Goal: Task Accomplishment & Management: Use online tool/utility

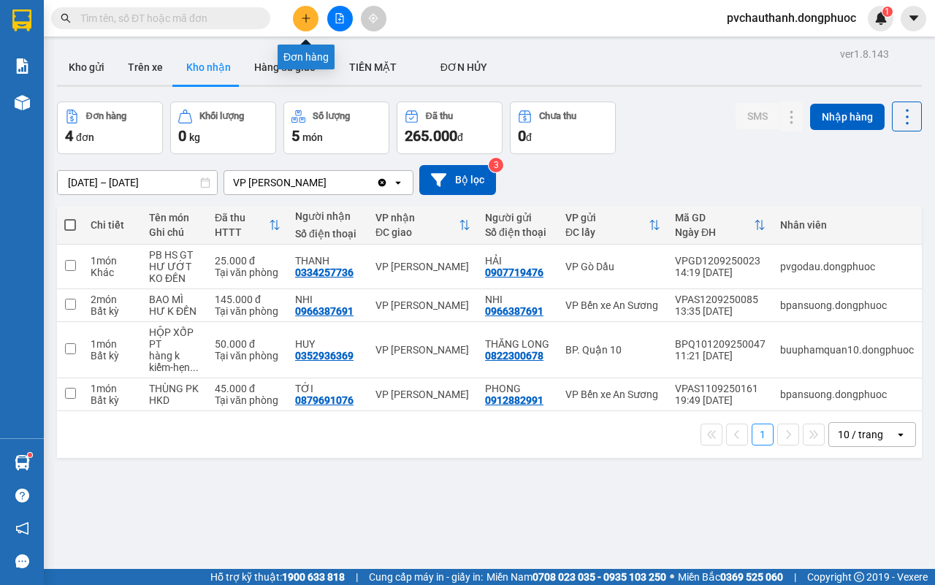
click at [300, 16] on button at bounding box center [306, 19] width 26 height 26
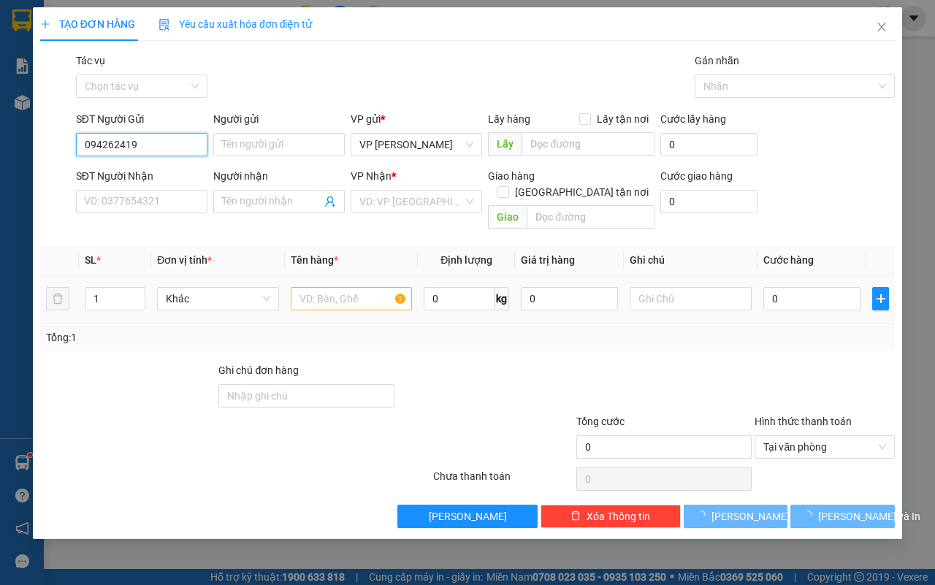
type input "0942624191"
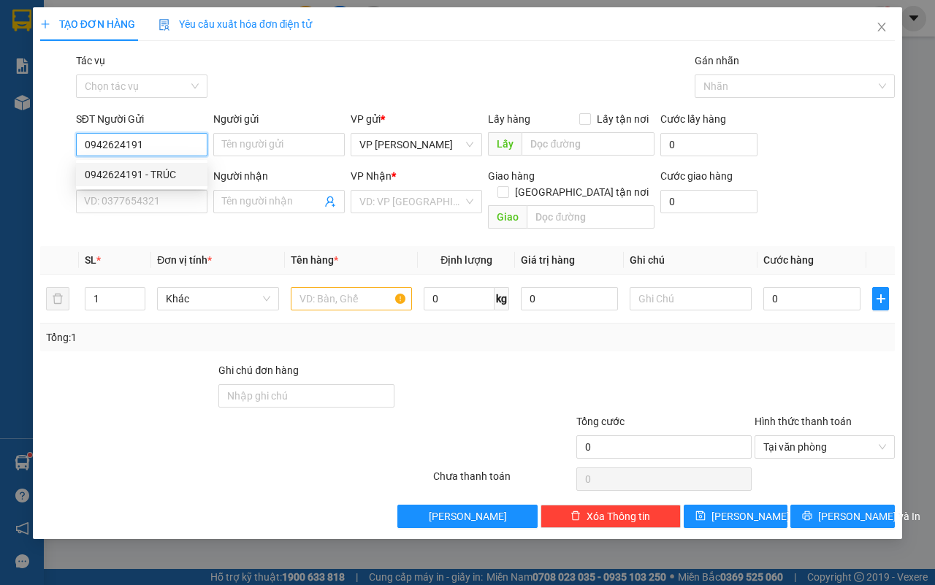
click at [158, 172] on div "0942624191 - TRÚC" at bounding box center [142, 175] width 114 height 16
type input "TRÚC"
type input "0845609139"
type input "TRIẾT"
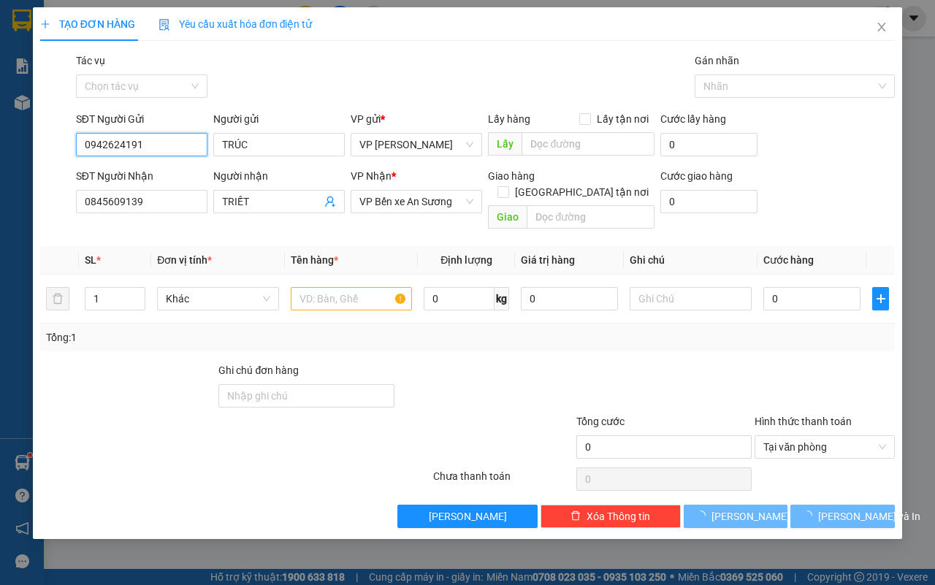
type input "25.000"
type input "0942624191"
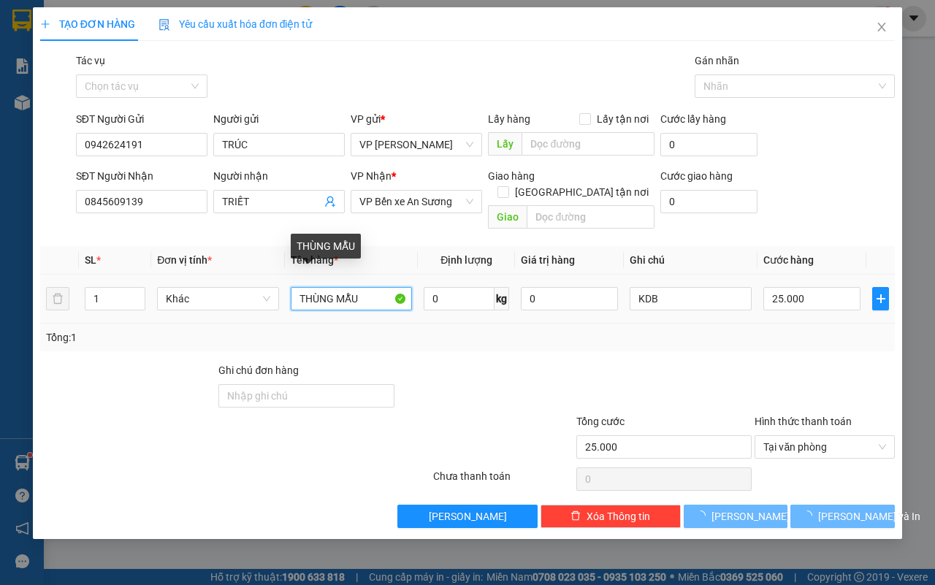
click at [327, 287] on input "THÙNG MẪU" at bounding box center [352, 298] width 122 height 23
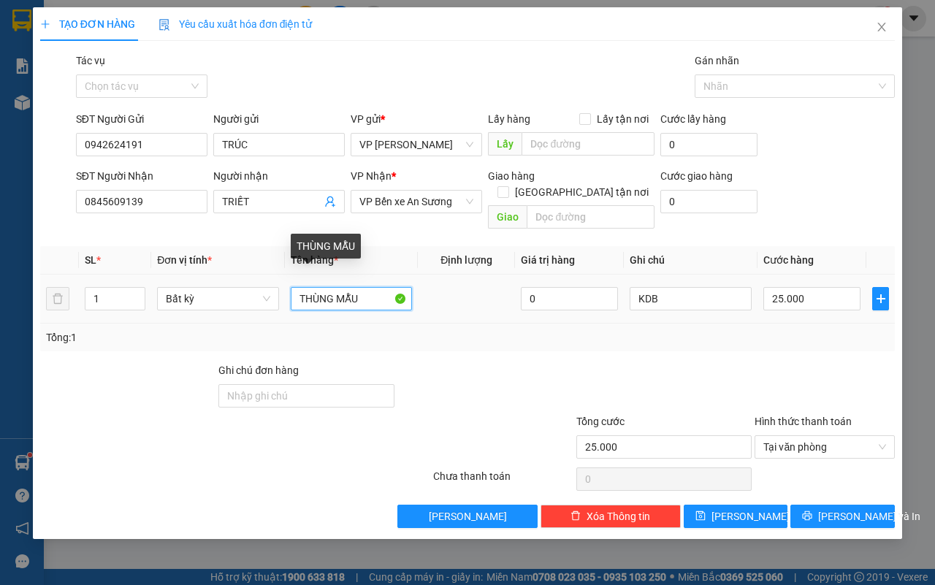
click at [362, 287] on input "THÙNG MẪU" at bounding box center [352, 298] width 122 height 23
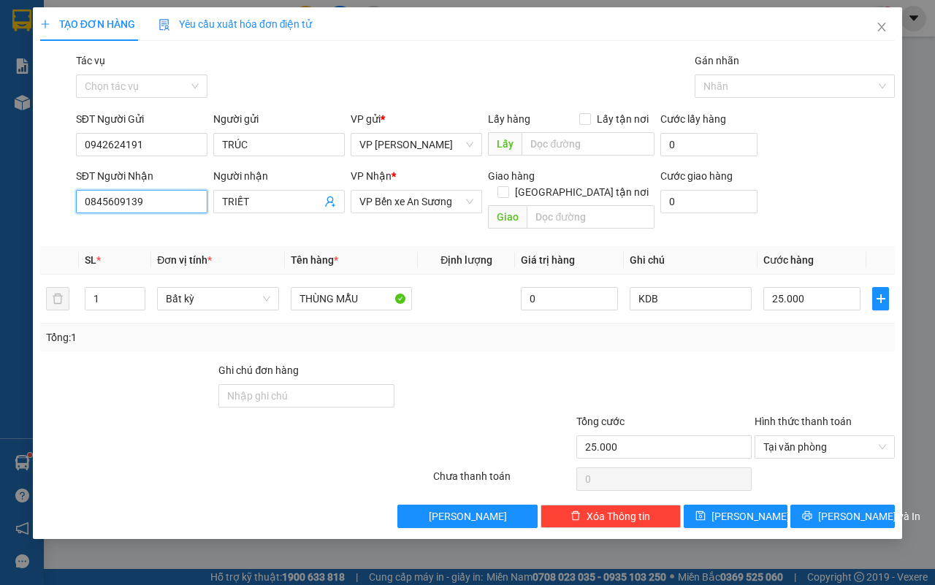
click at [164, 209] on input "0845609139" at bounding box center [142, 201] width 132 height 23
type input "0"
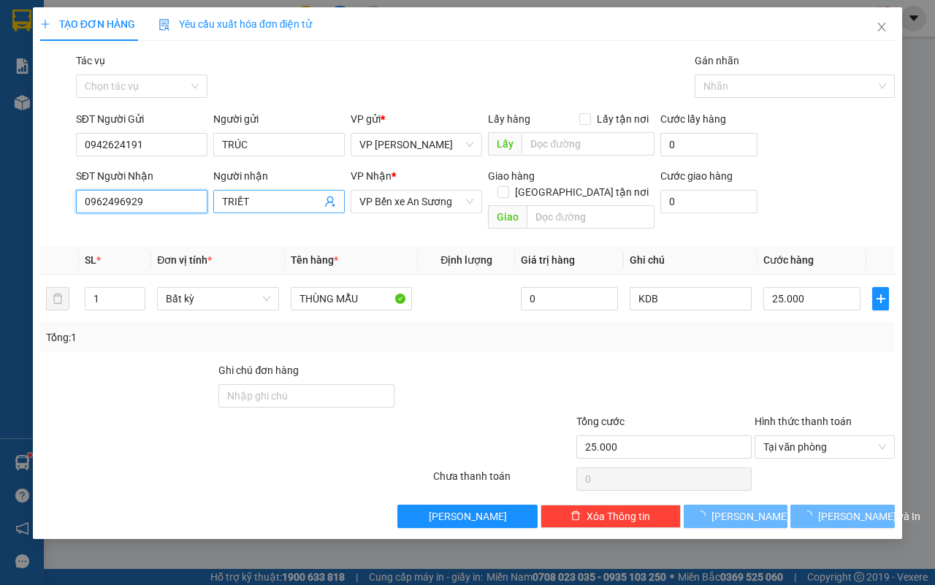
type input "0962496929"
click at [289, 191] on span "TRIẾT" at bounding box center [279, 201] width 132 height 23
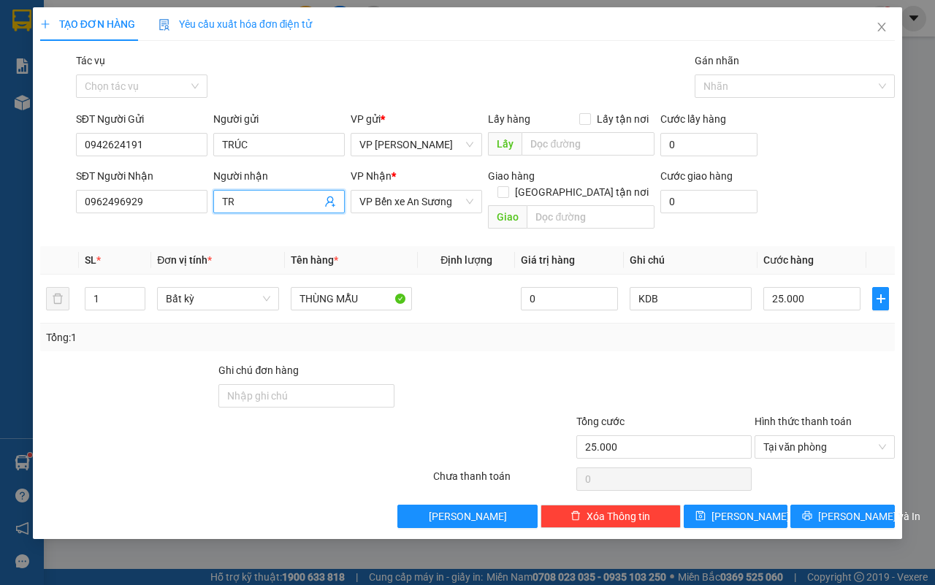
type input "T"
type input "[PERSON_NAME]"
click at [813, 512] on icon "printer" at bounding box center [808, 517] width 10 height 10
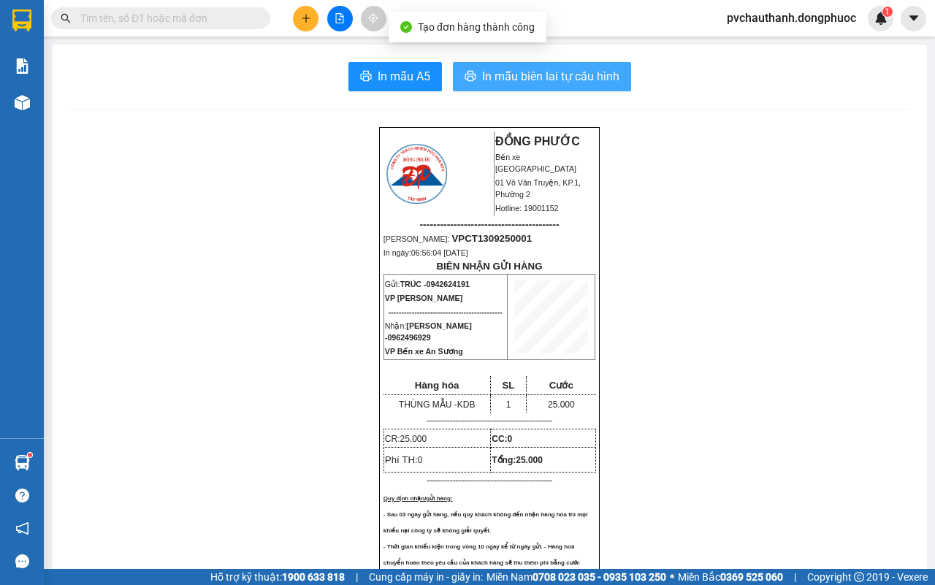
click at [528, 71] on span "In mẫu biên lai tự cấu hình" at bounding box center [550, 76] width 137 height 18
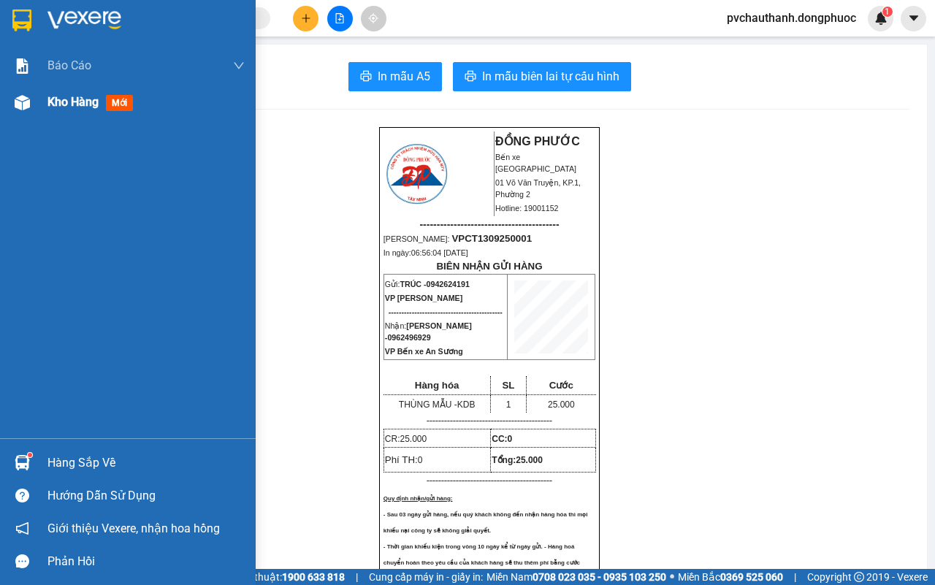
click at [82, 101] on span "Kho hàng" at bounding box center [73, 102] width 51 height 14
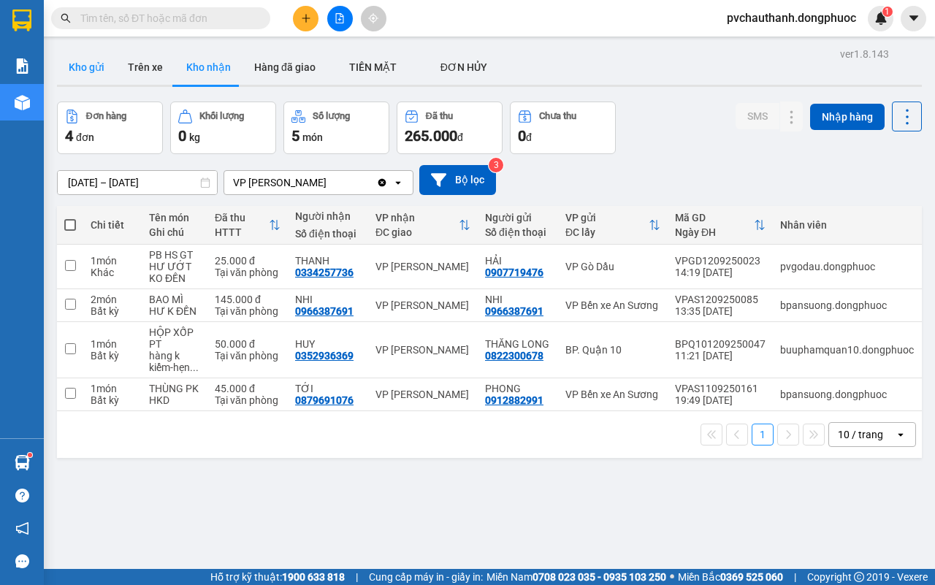
click at [85, 60] on button "Kho gửi" at bounding box center [86, 67] width 59 height 35
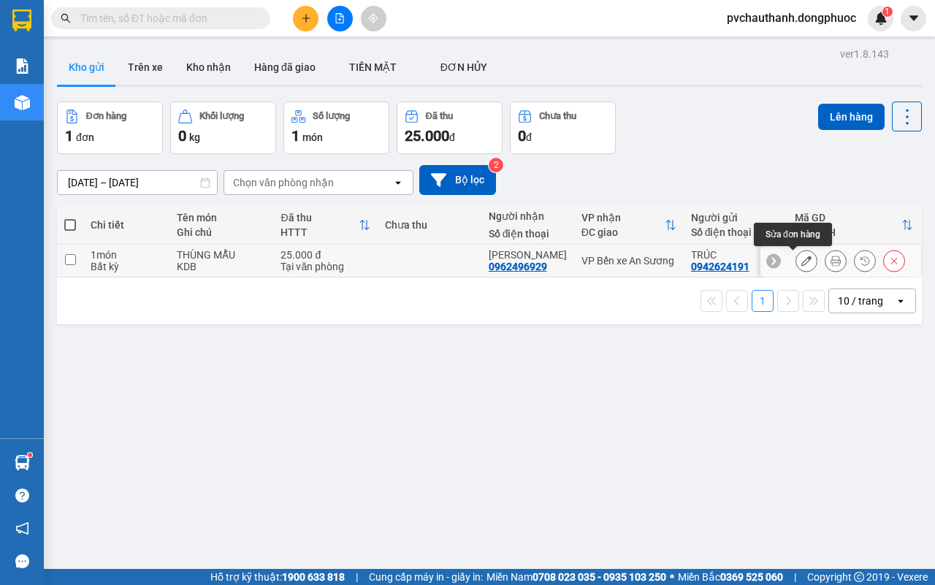
click at [802, 260] on icon at bounding box center [807, 261] width 10 height 10
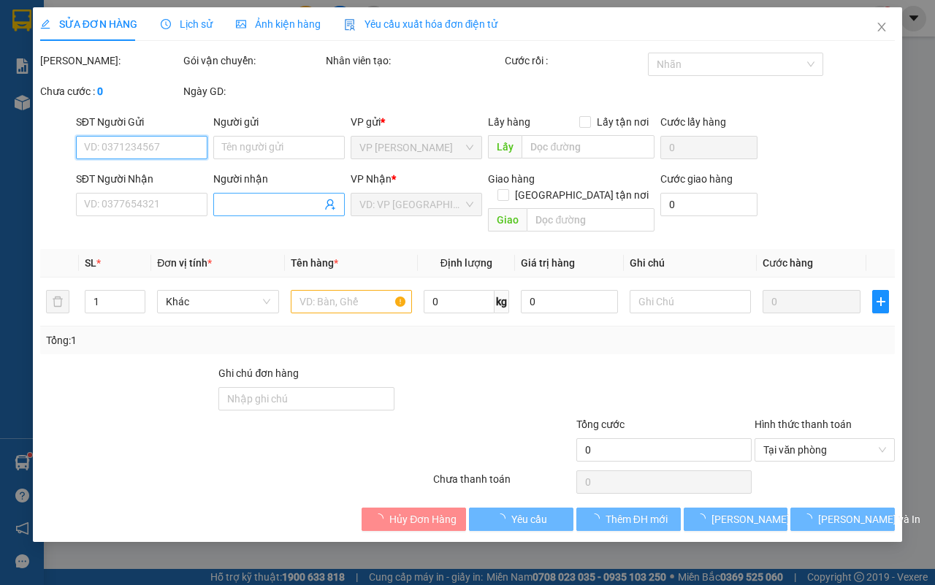
type input "0942624191"
type input "TRÚC"
type input "0962496929"
type input "[PERSON_NAME]"
type input "25.000"
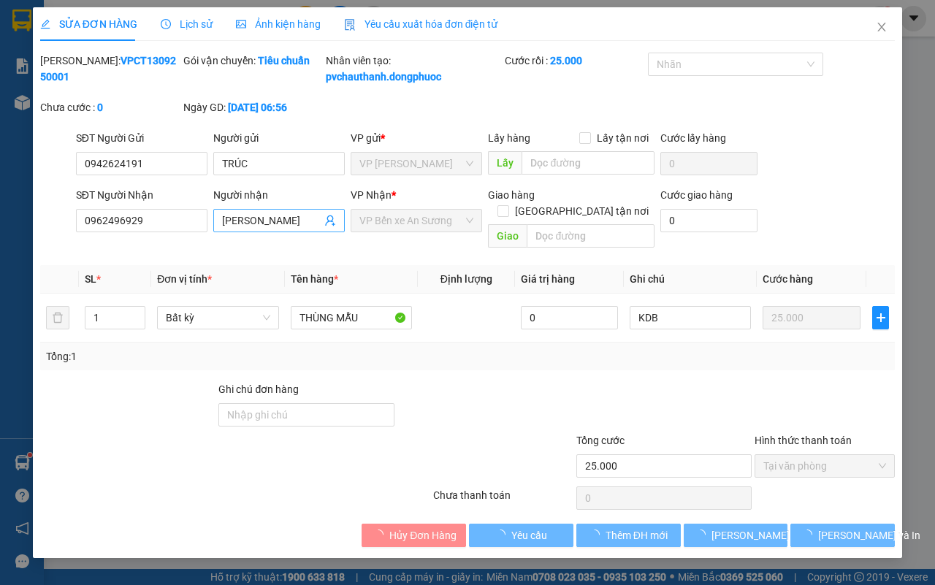
click at [301, 229] on input "[PERSON_NAME]" at bounding box center [271, 221] width 99 height 16
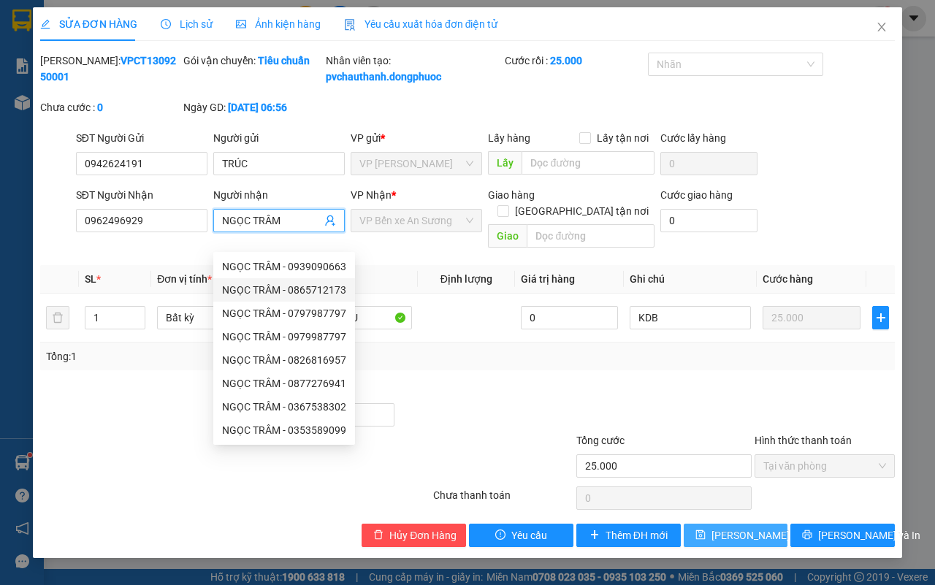
type input "NGỌC TRÂM"
click at [729, 538] on span "[PERSON_NAME] thay đổi" at bounding box center [770, 536] width 117 height 16
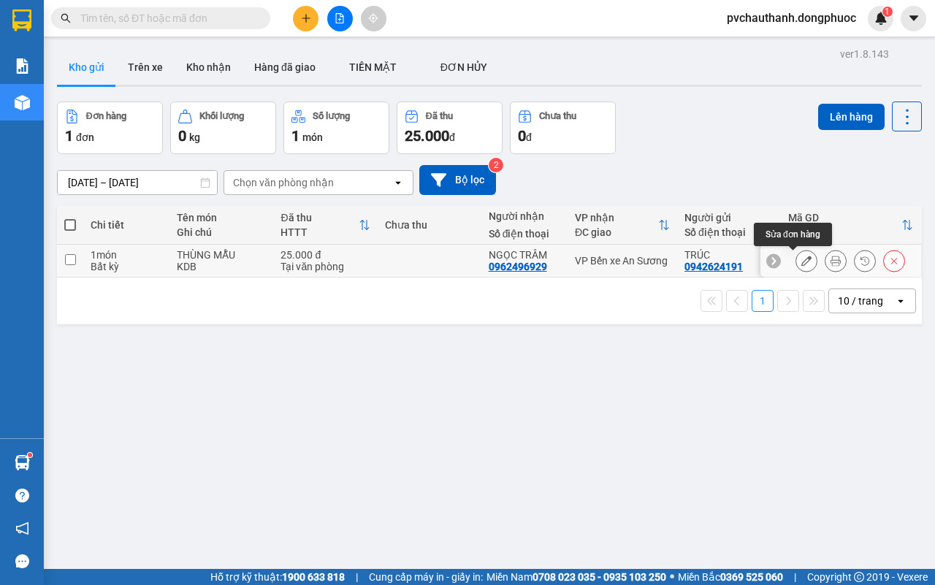
click at [802, 262] on icon at bounding box center [807, 261] width 10 height 10
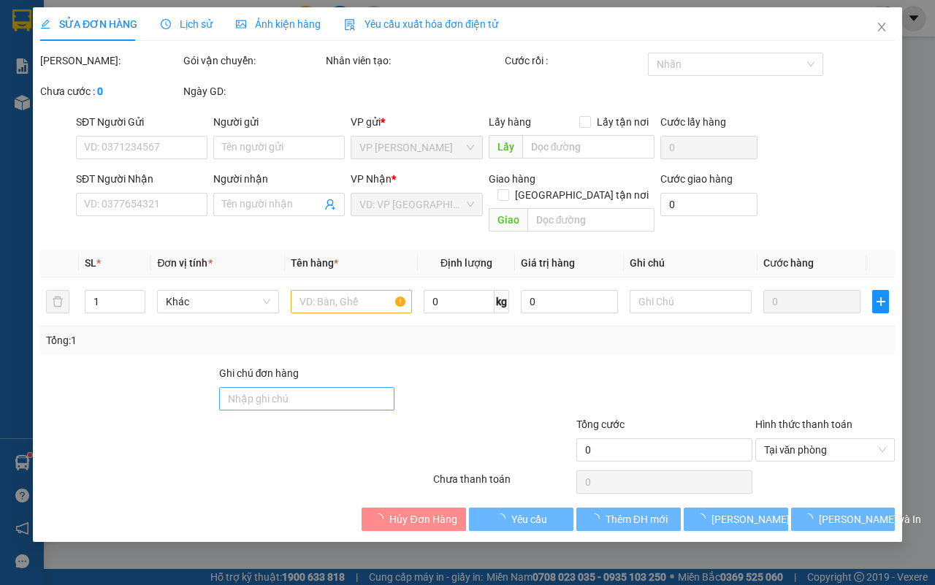
type input "0942624191"
type input "TRÚC"
type input "0962496929"
type input "NGỌC TRÂM"
type input "25.000"
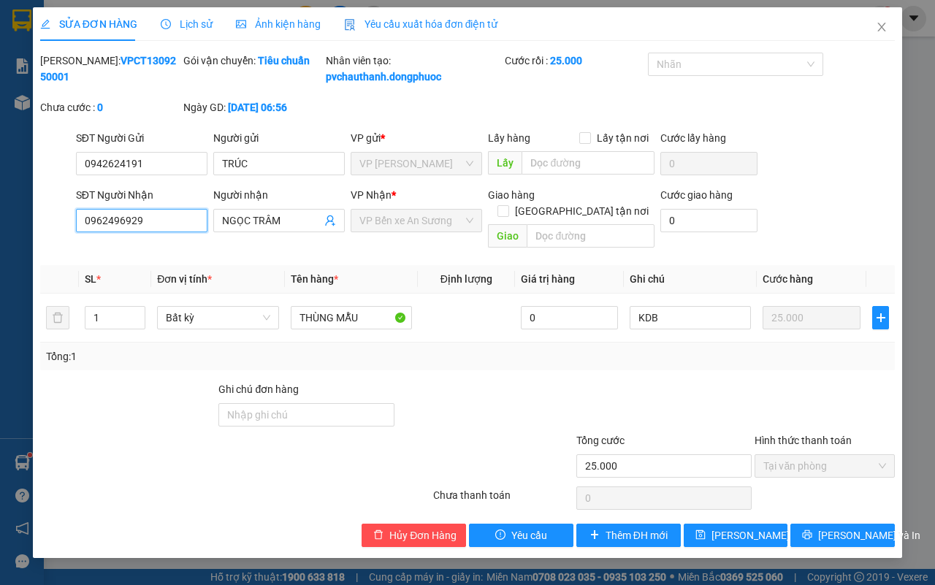
click at [176, 232] on input "0962496929" at bounding box center [142, 220] width 132 height 23
type input "0"
type input "0962946929"
click at [748, 536] on span "[PERSON_NAME] thay đổi" at bounding box center [770, 536] width 117 height 16
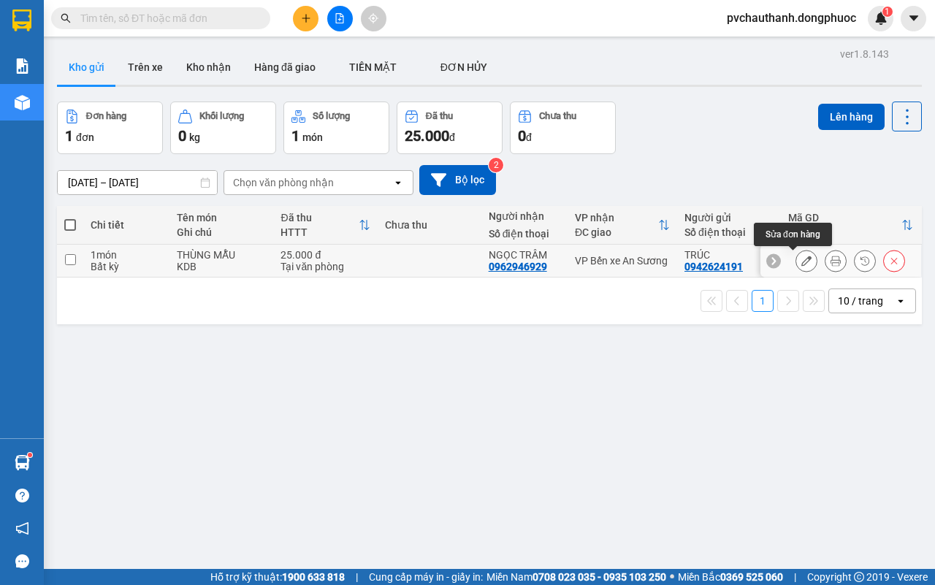
click at [802, 258] on icon at bounding box center [807, 261] width 10 height 10
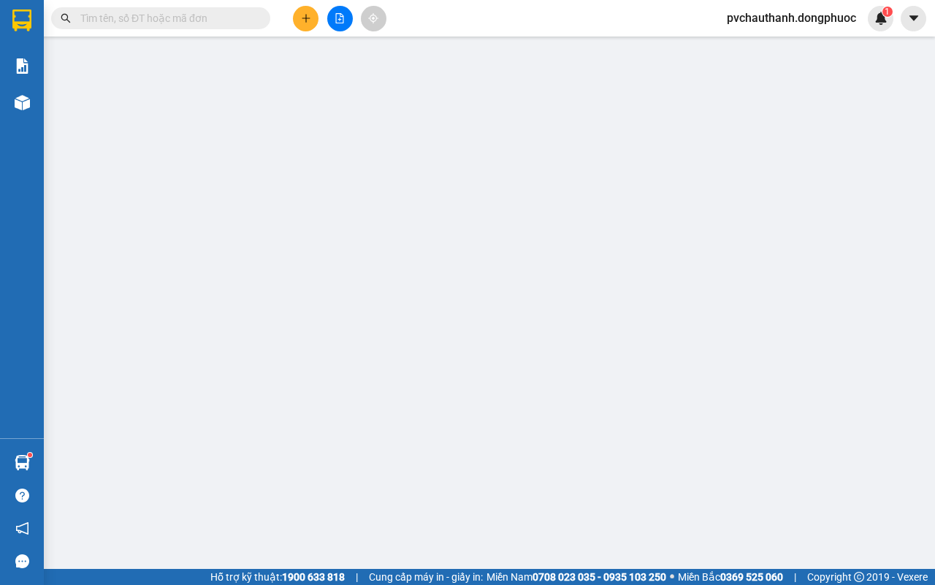
type input "0942624191"
type input "TRÚC"
type input "0962946929"
type input "NGỌC TRÂM"
type input "25.000"
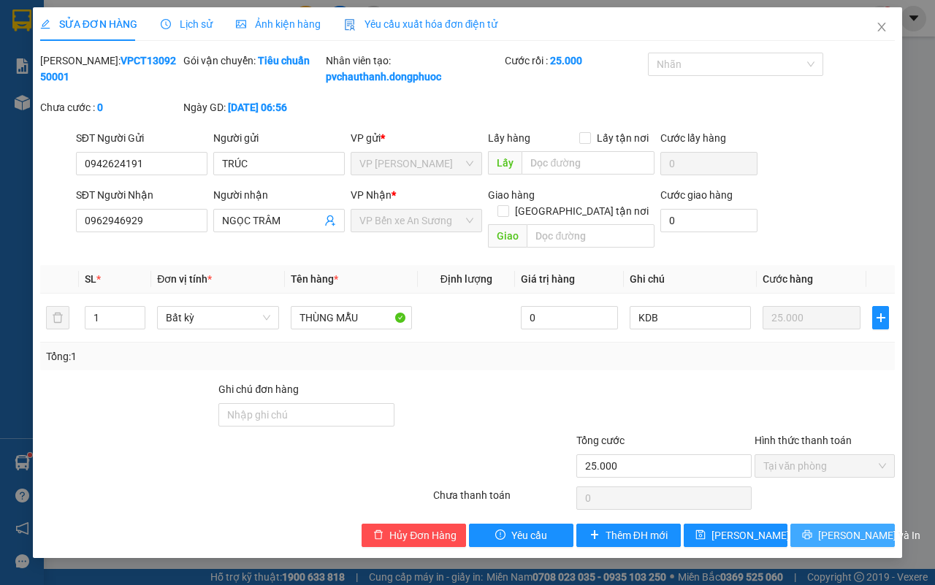
click at [857, 530] on span "[PERSON_NAME] và In" at bounding box center [870, 536] width 102 height 16
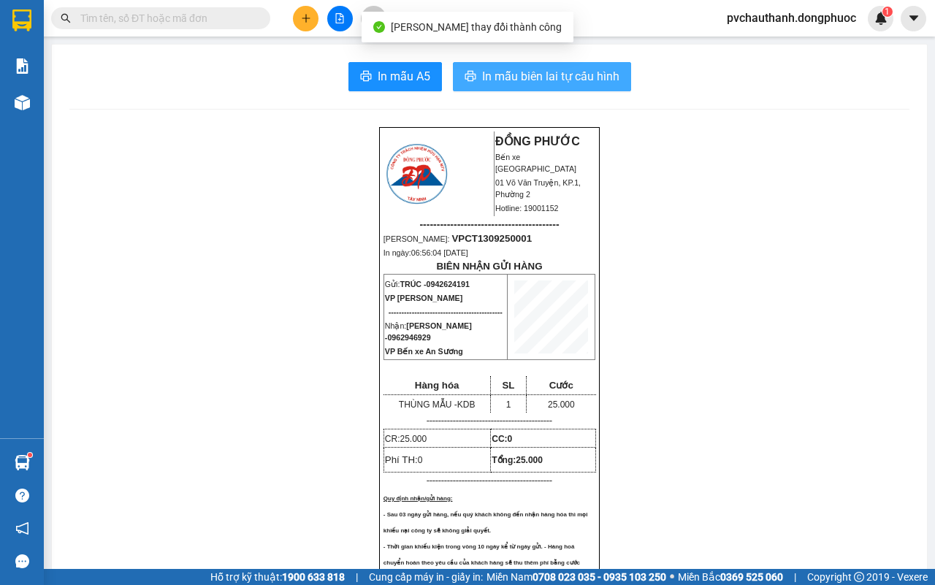
click at [535, 78] on span "In mẫu biên lai tự cấu hình" at bounding box center [550, 76] width 137 height 18
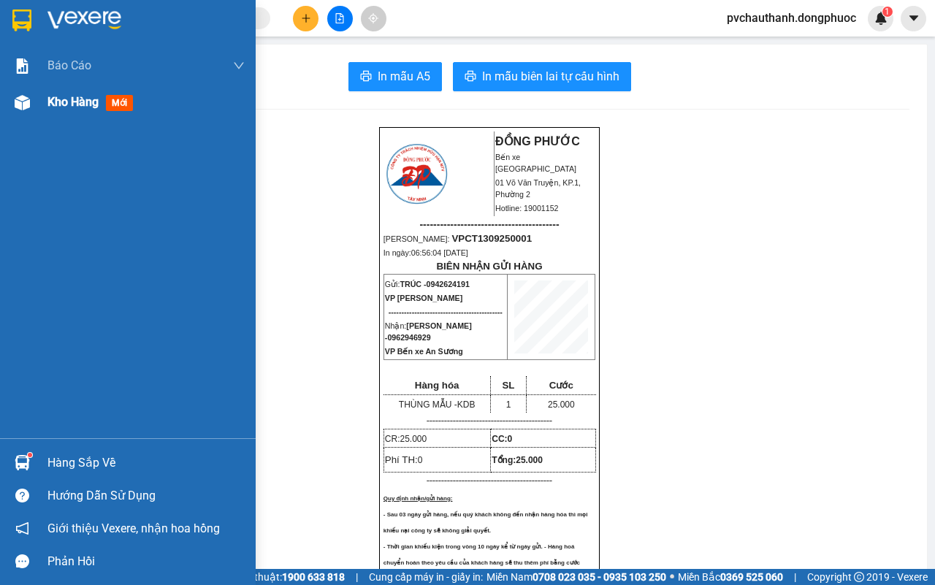
click at [62, 95] on span "Kho hàng" at bounding box center [73, 102] width 51 height 14
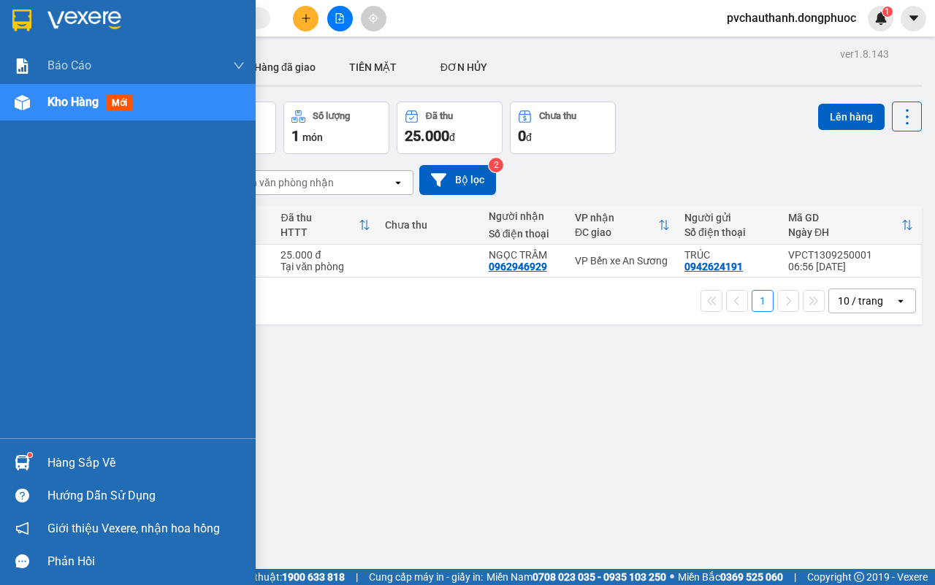
click at [64, 455] on div "Hàng sắp về" at bounding box center [146, 463] width 197 height 22
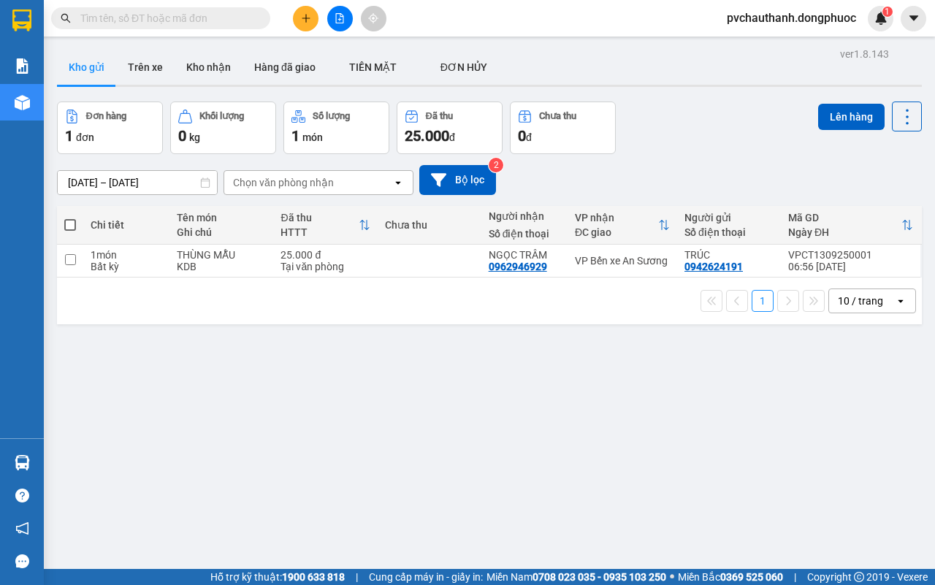
drag, startPoint x: 348, startPoint y: 331, endPoint x: 129, endPoint y: 399, distance: 228.8
click at [347, 331] on section "Kết quả tìm kiếm ( 0 ) Bộ lọc No Data pvchauthanh.dongphuoc 1 Báo cáo Mẫu 1: Bá…" at bounding box center [467, 292] width 935 height 585
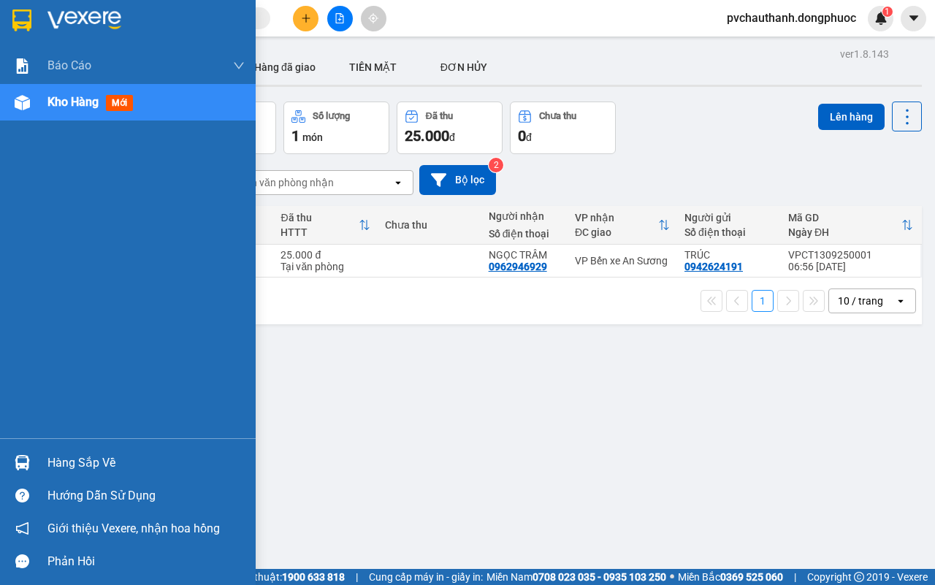
click at [75, 460] on div "Hàng sắp về" at bounding box center [146, 463] width 197 height 22
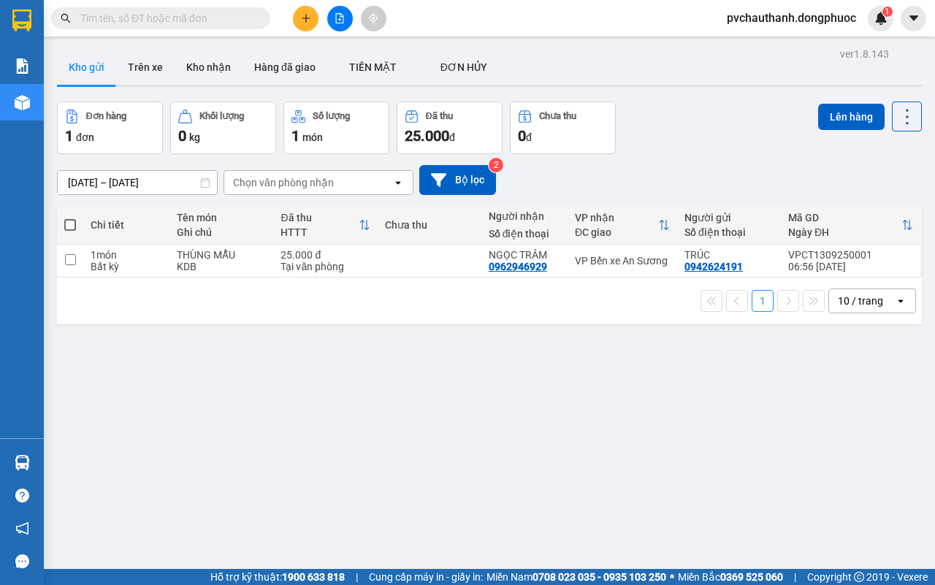
click at [519, 333] on section "Kết quả tìm kiếm ( 0 ) Bộ lọc No Data pvchauthanh.dongphuoc 1 Báo cáo Mẫu 1: Bá…" at bounding box center [467, 292] width 935 height 585
click at [230, 256] on div "THÙNG MẪU" at bounding box center [221, 255] width 89 height 12
checkbox input "true"
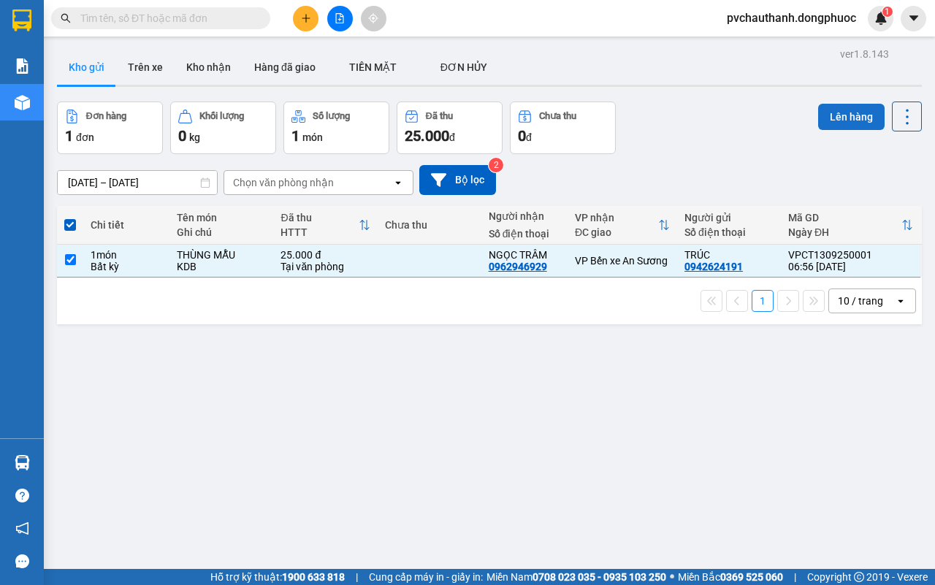
click at [824, 114] on button "Lên hàng" at bounding box center [852, 117] width 67 height 26
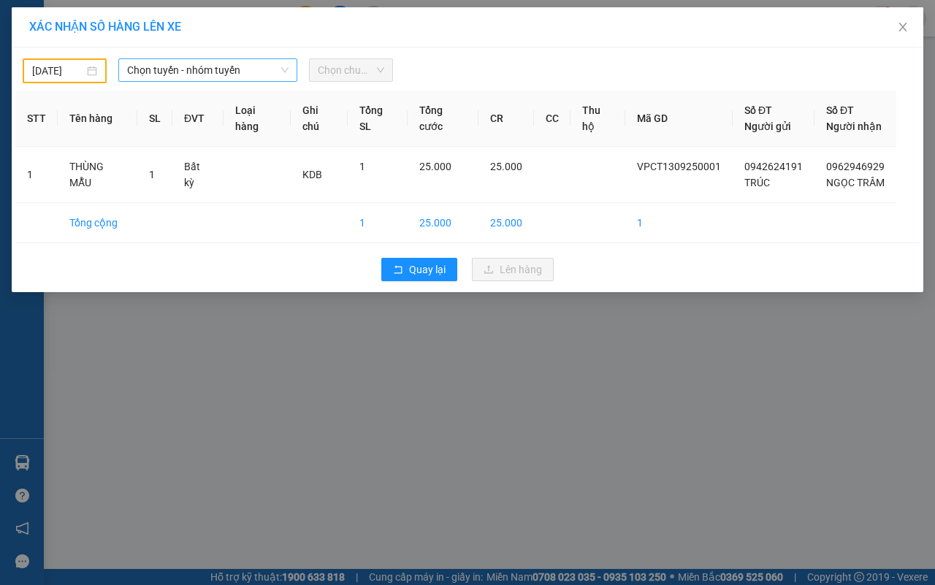
click at [191, 69] on span "Chọn tuyến - nhóm tuyến" at bounding box center [208, 70] width 162 height 22
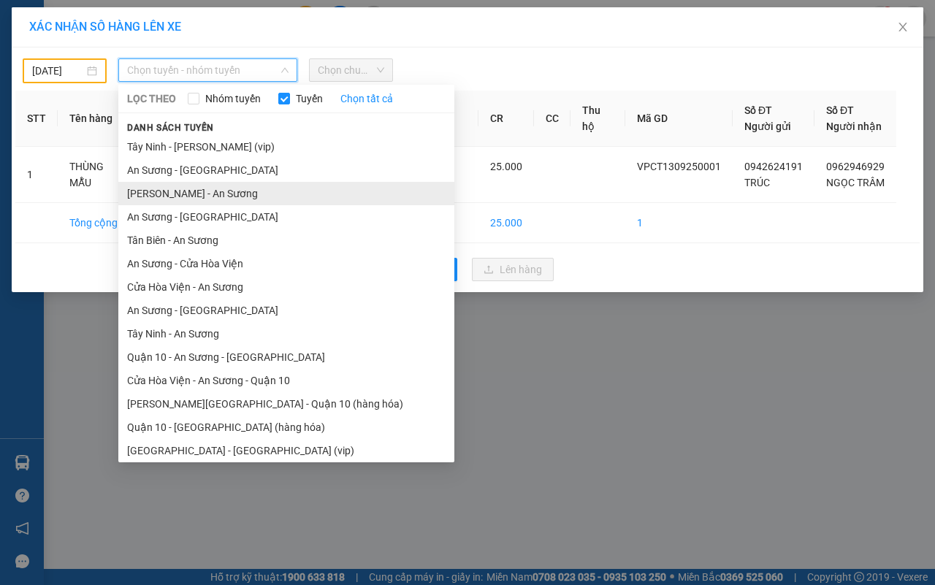
click at [169, 188] on li "[PERSON_NAME] - An Sương" at bounding box center [286, 193] width 336 height 23
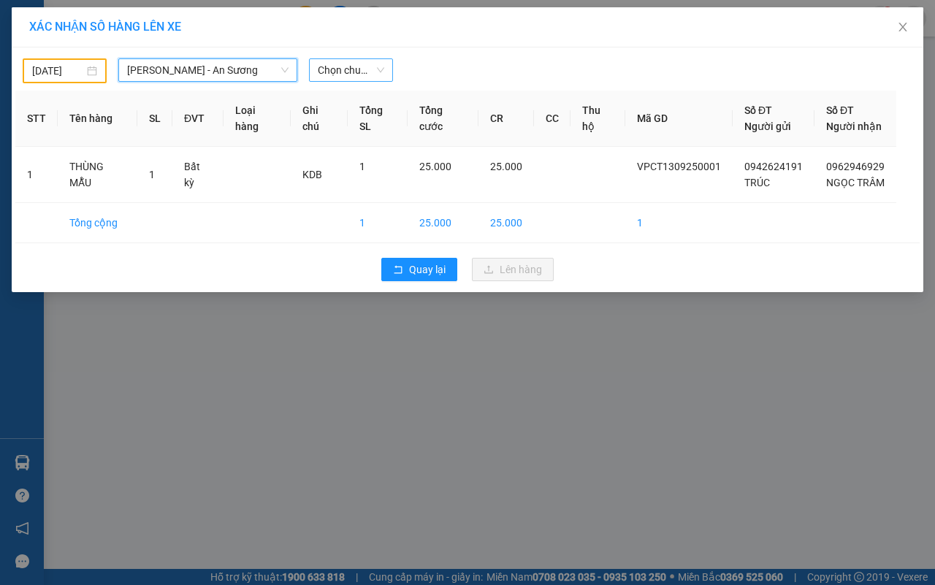
click at [343, 68] on span "Chọn chuyến" at bounding box center [351, 70] width 67 height 22
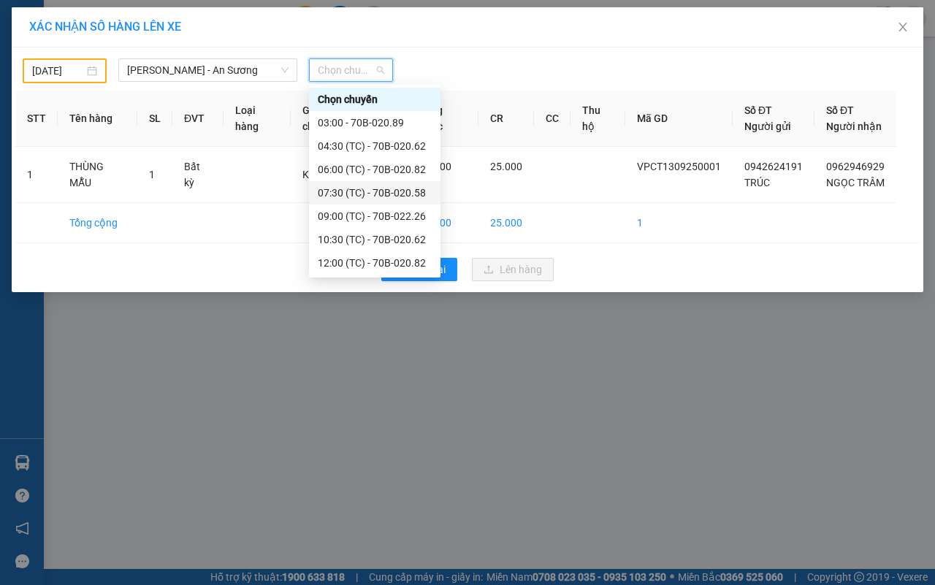
click at [32, 69] on input "[DATE]" at bounding box center [58, 71] width 52 height 16
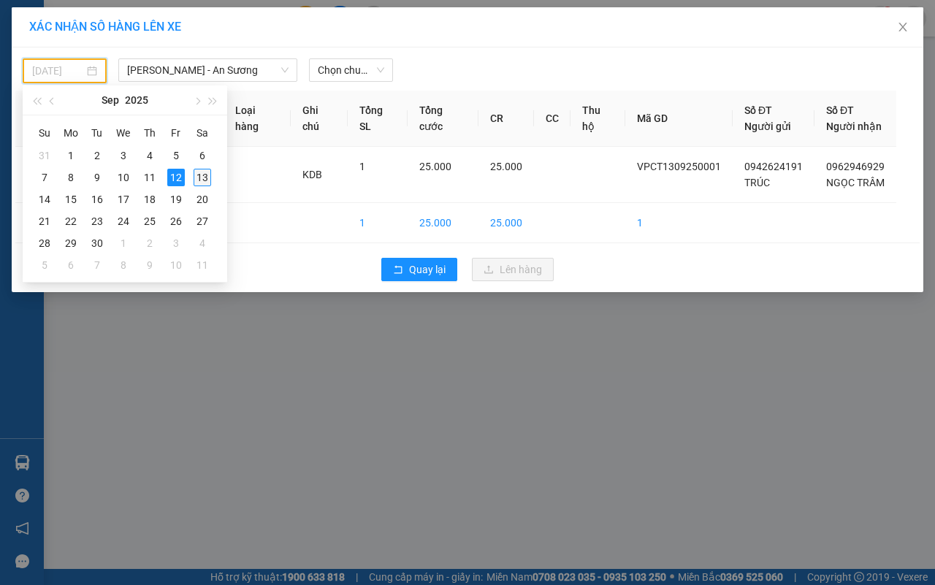
click at [196, 178] on div "13" at bounding box center [203, 178] width 18 height 18
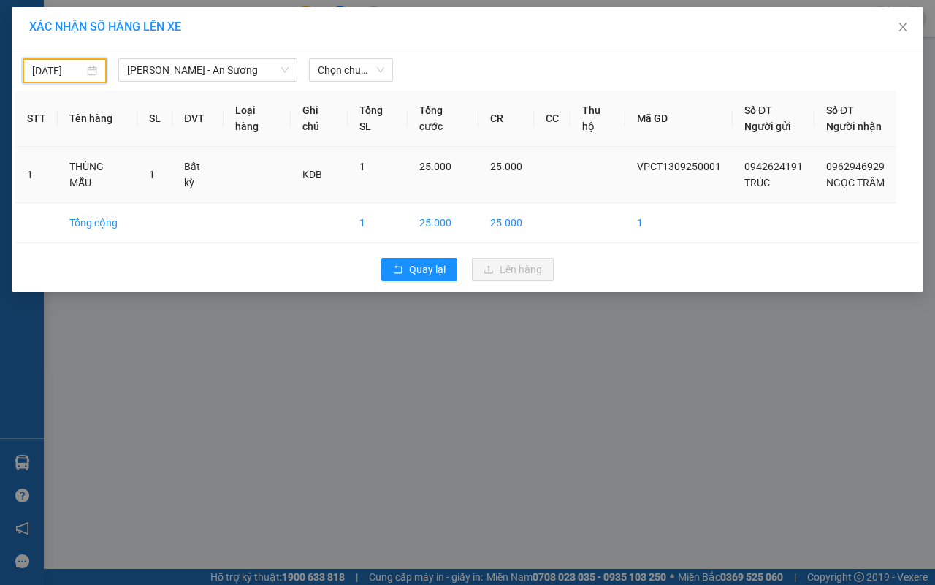
type input "[DATE]"
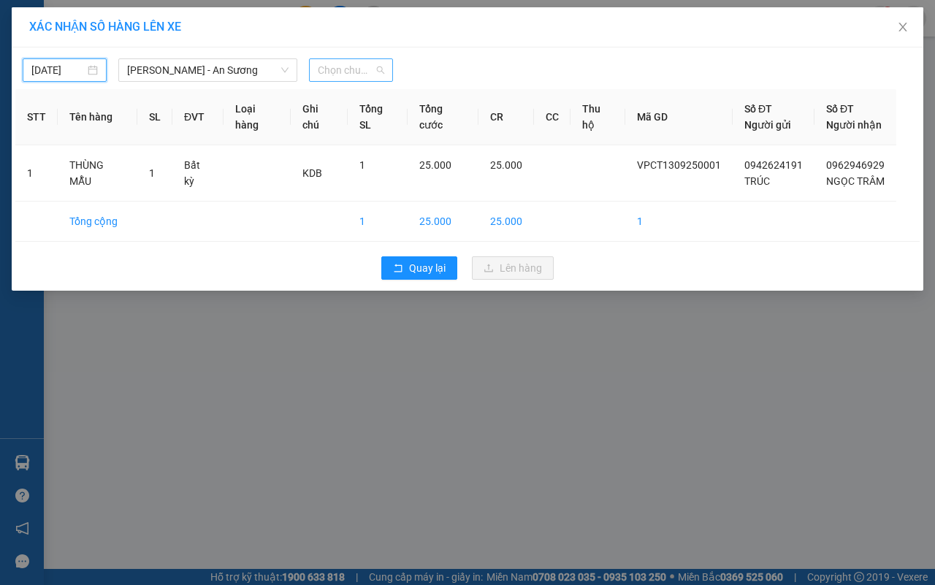
click at [327, 67] on span "Chọn chuyến" at bounding box center [351, 70] width 67 height 22
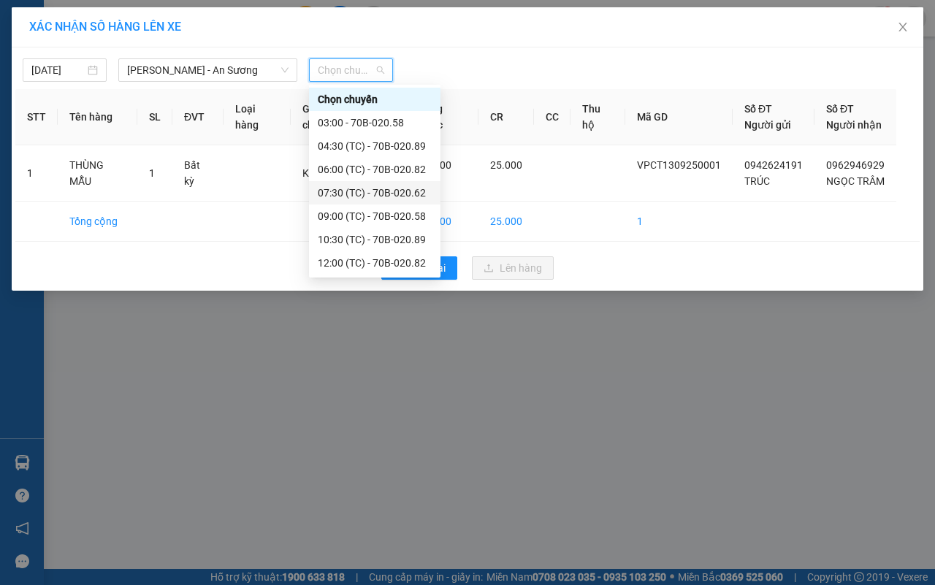
click at [377, 186] on div "07:30 (TC) - 70B-020.62" at bounding box center [375, 193] width 114 height 16
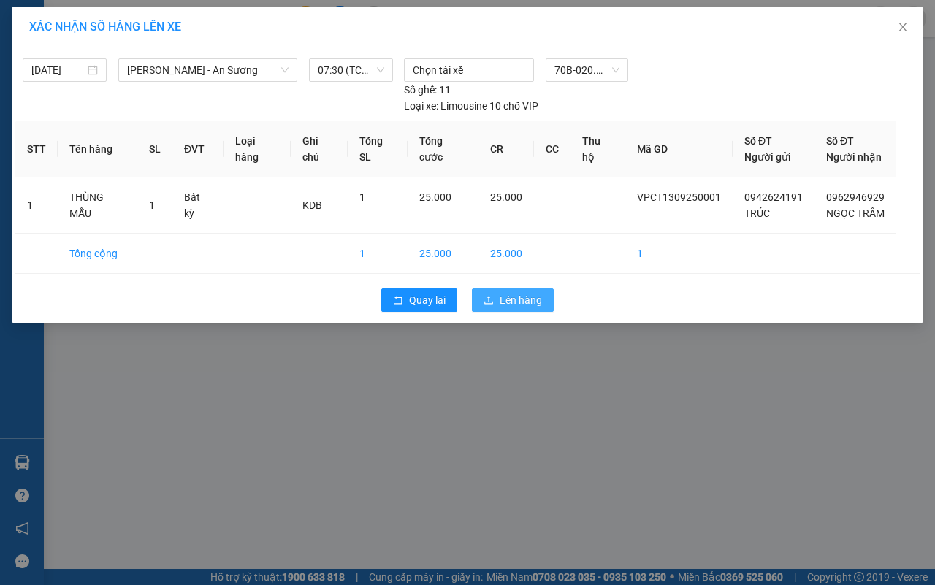
click at [532, 302] on span "Lên hàng" at bounding box center [521, 300] width 42 height 16
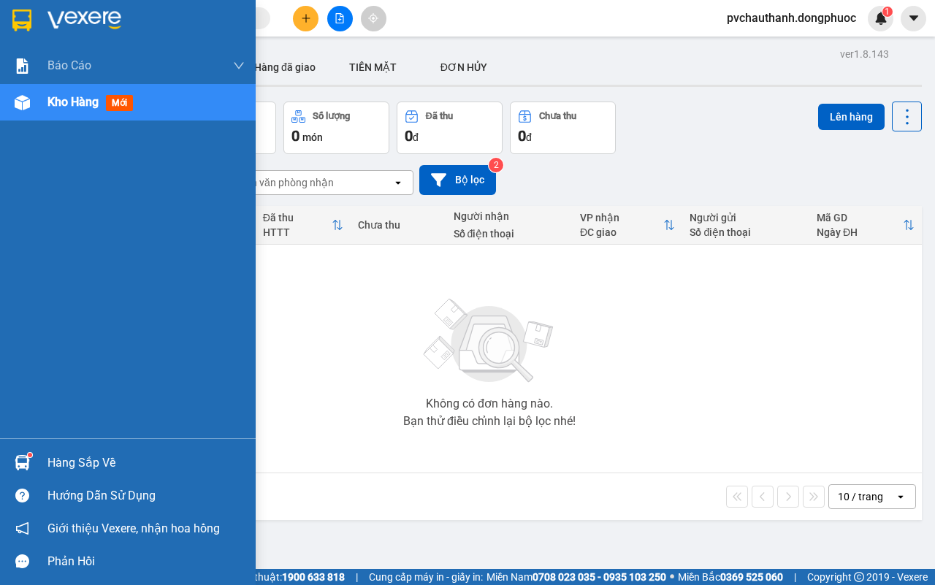
click at [79, 455] on div "Hàng sắp về" at bounding box center [146, 463] width 197 height 22
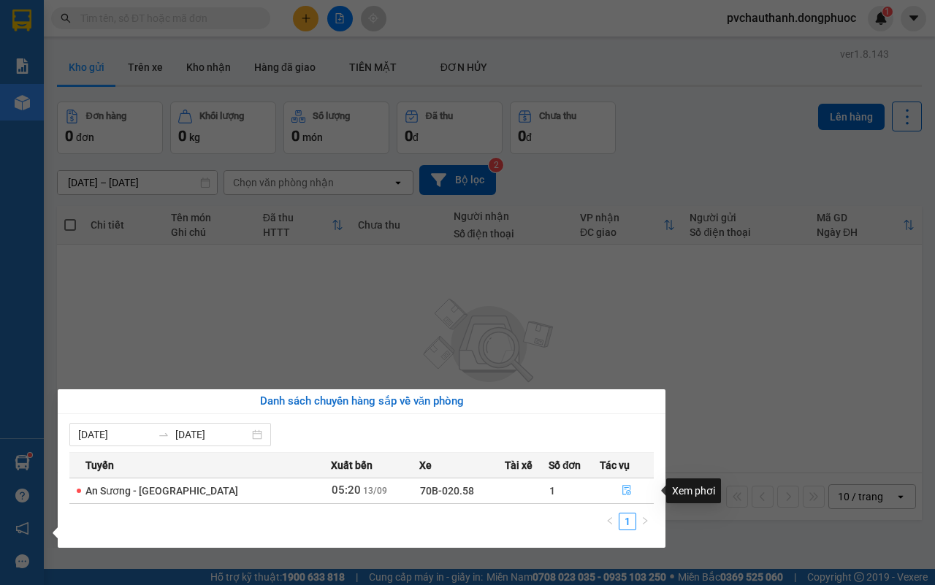
click at [622, 490] on icon "file-done" at bounding box center [627, 490] width 10 height 10
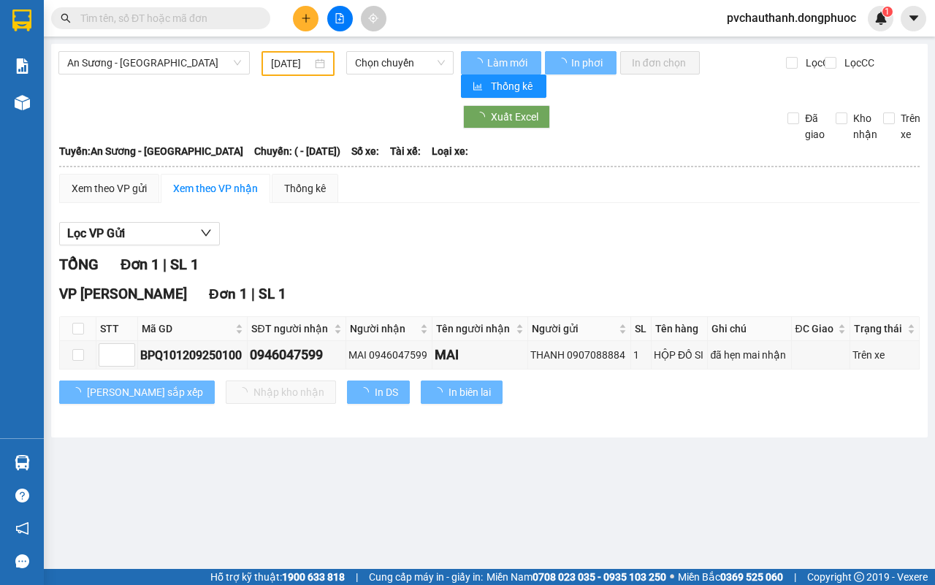
type input "[DATE]"
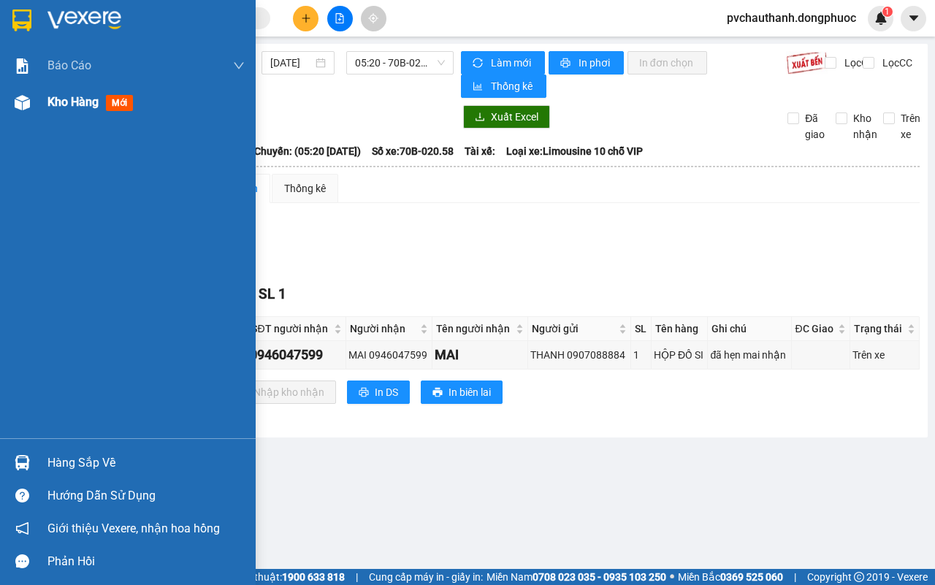
click at [67, 95] on span "Kho hàng" at bounding box center [73, 102] width 51 height 14
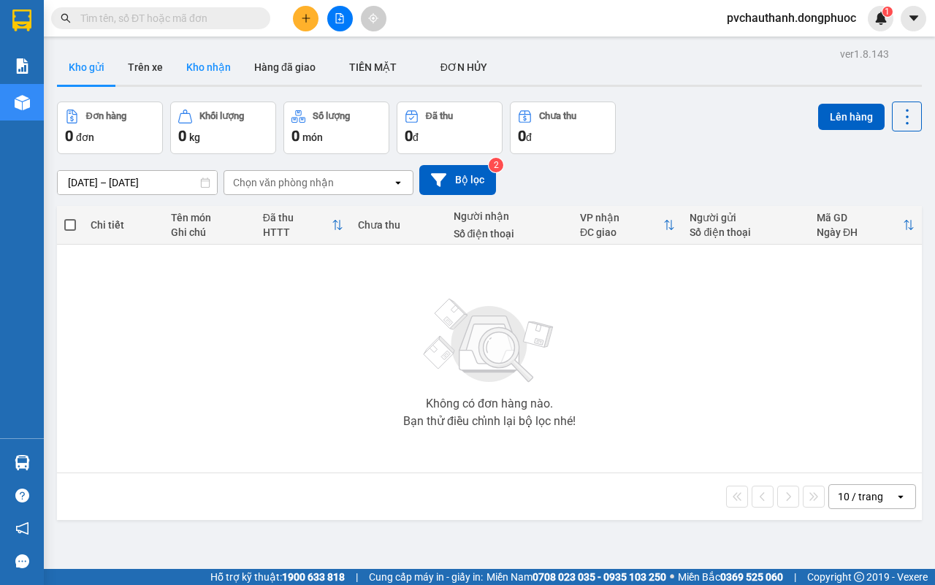
click at [209, 64] on button "Kho nhận" at bounding box center [209, 67] width 68 height 35
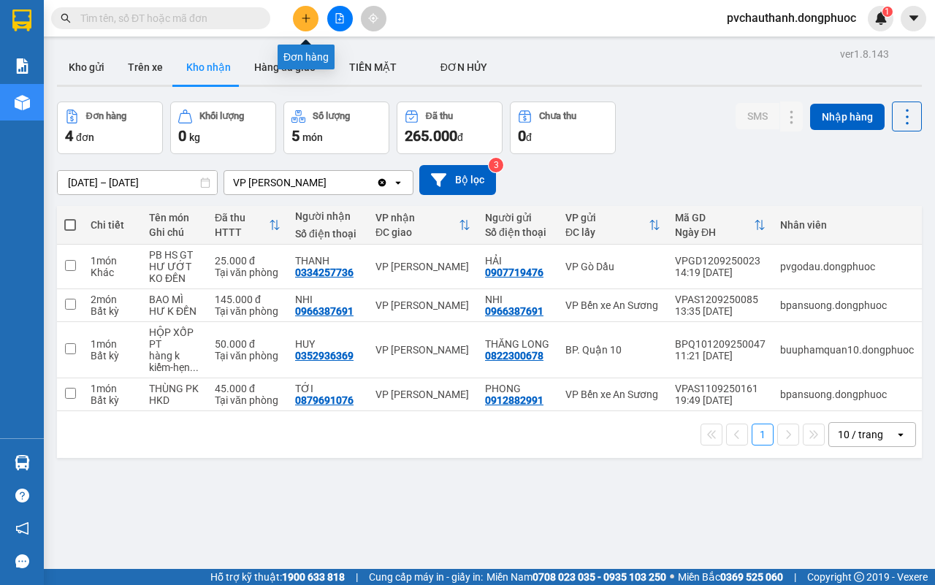
click at [304, 15] on icon "plus" at bounding box center [306, 18] width 10 height 10
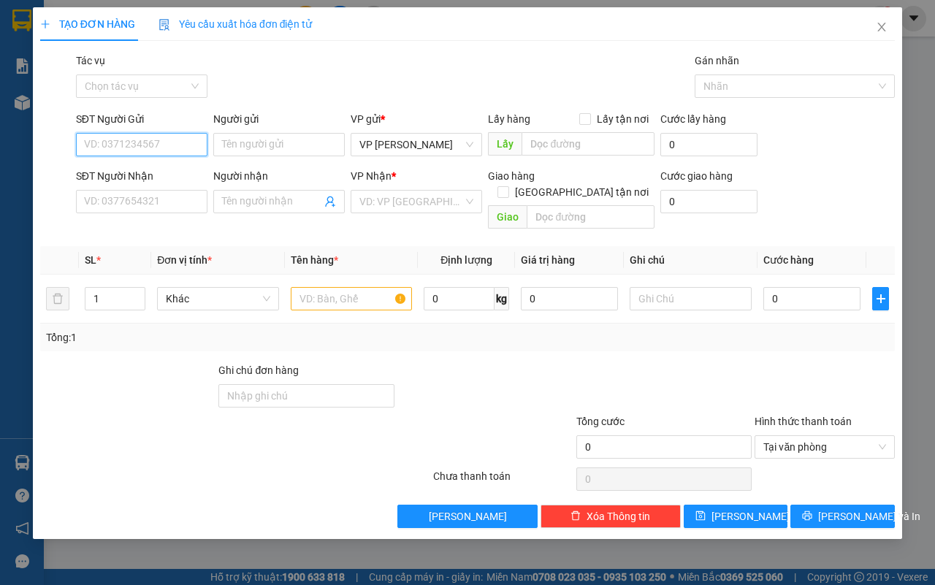
click at [145, 140] on input "SĐT Người Gửi" at bounding box center [142, 144] width 132 height 23
type input "0977780589"
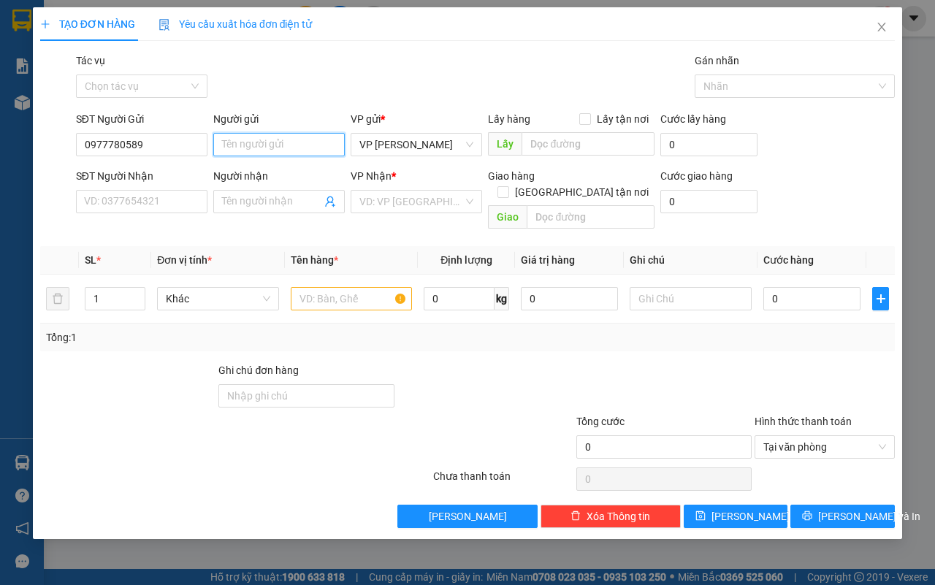
click at [274, 145] on input "Người gửi" at bounding box center [279, 144] width 132 height 23
type input "Y"
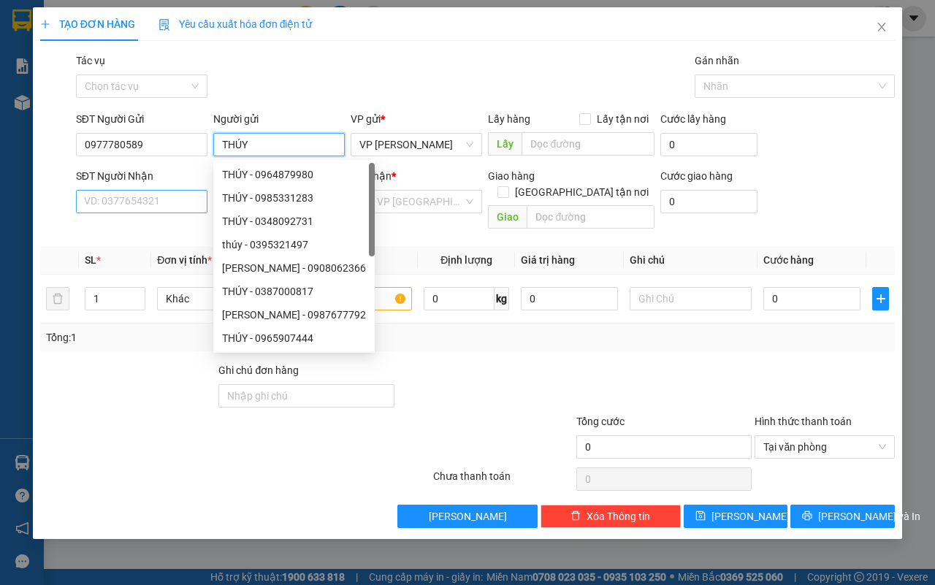
type input "THÚY"
click at [163, 194] on input "SĐT Người Nhận" at bounding box center [142, 201] width 132 height 23
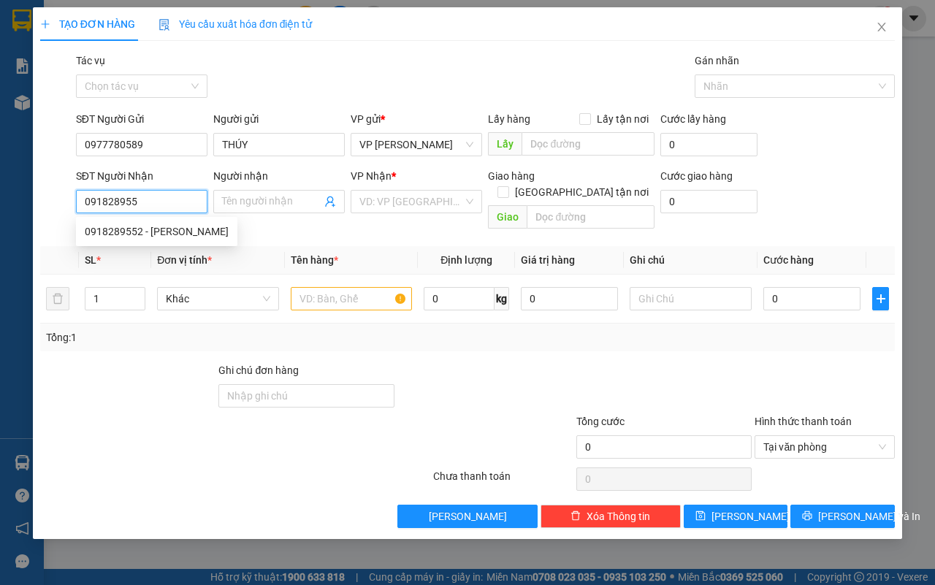
type input "0918289552"
click at [157, 231] on div "0918289552 - [PERSON_NAME]" at bounding box center [157, 232] width 144 height 16
type input "Châu"
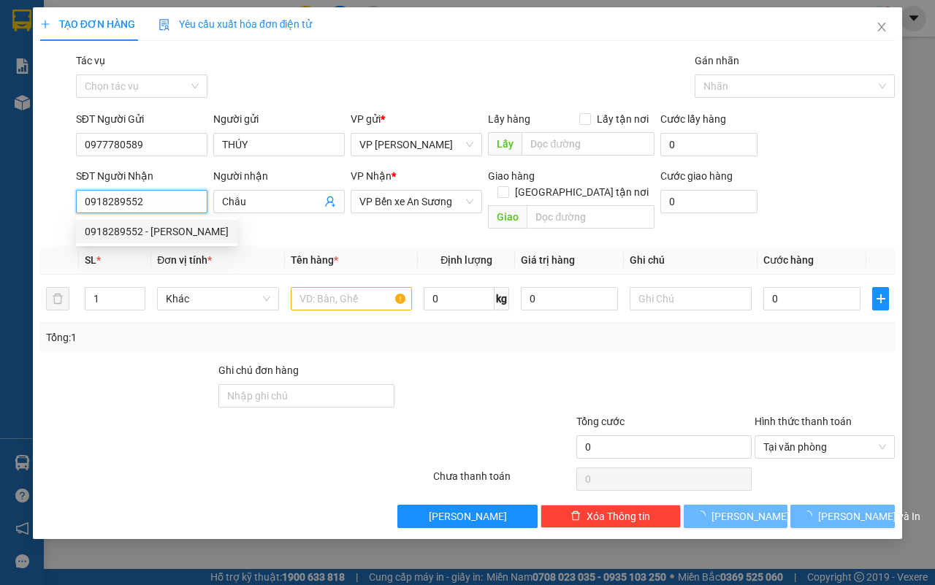
type input "30.000"
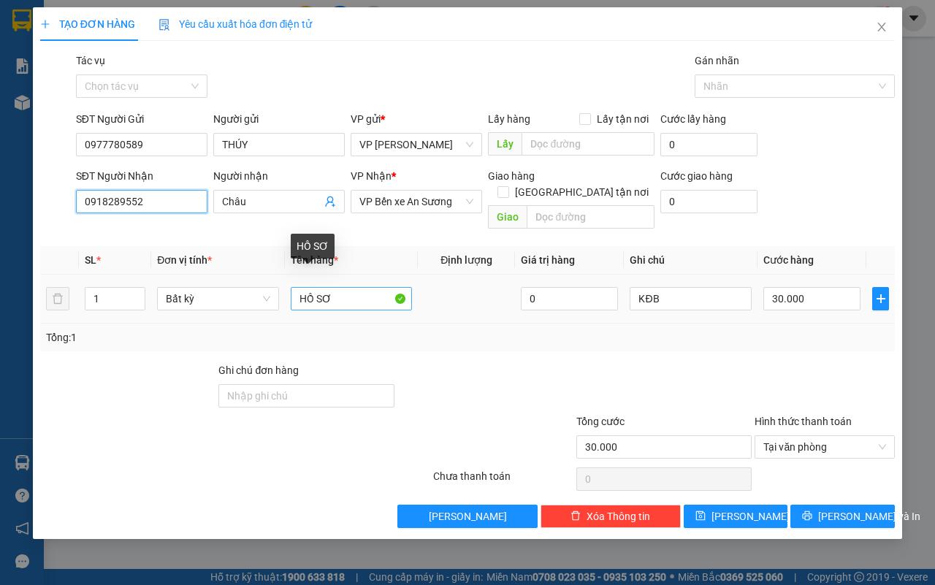
type input "0918289552"
click at [341, 287] on input "HỒ SƠ" at bounding box center [352, 298] width 122 height 23
type input "H"
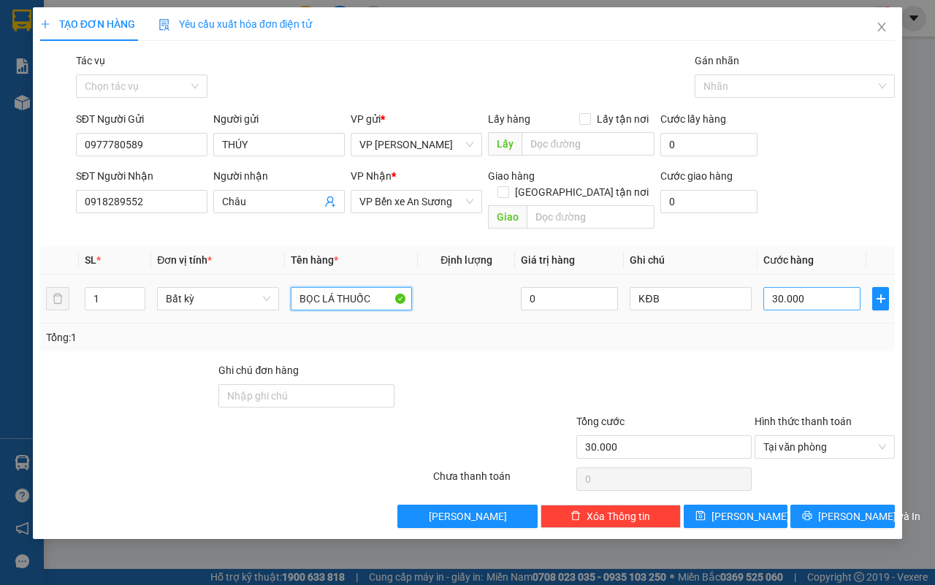
type input "BỌC LÁ THUỐC"
click at [816, 289] on input "30.000" at bounding box center [812, 298] width 97 height 23
type input "0"
type input "2"
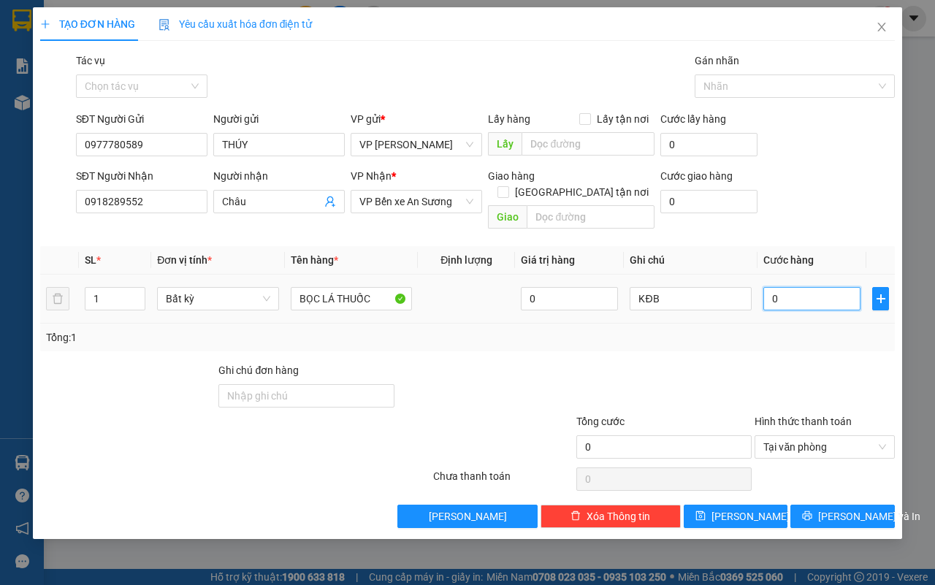
type input "02"
type input "25"
type input "025"
type input "25.000"
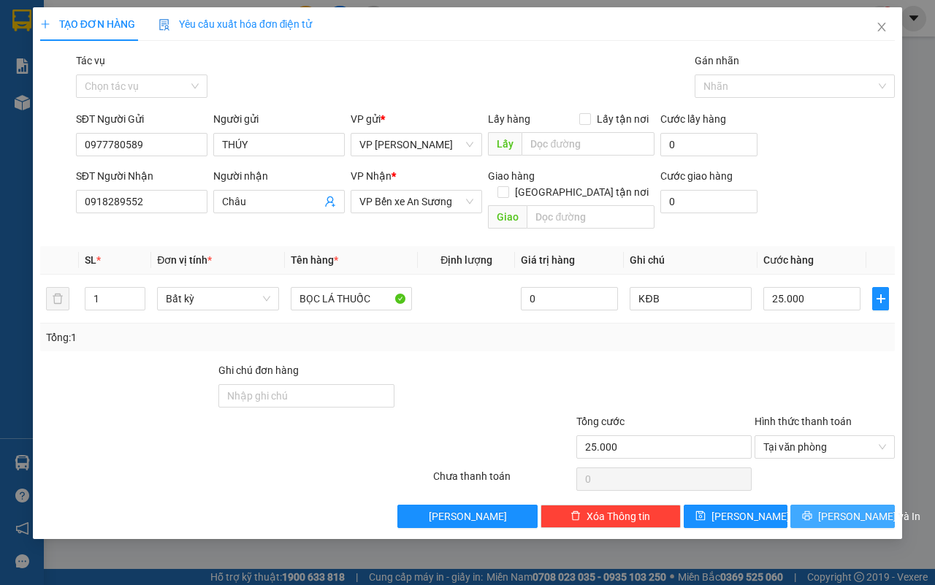
click at [842, 509] on span "[PERSON_NAME] và In" at bounding box center [870, 517] width 102 height 16
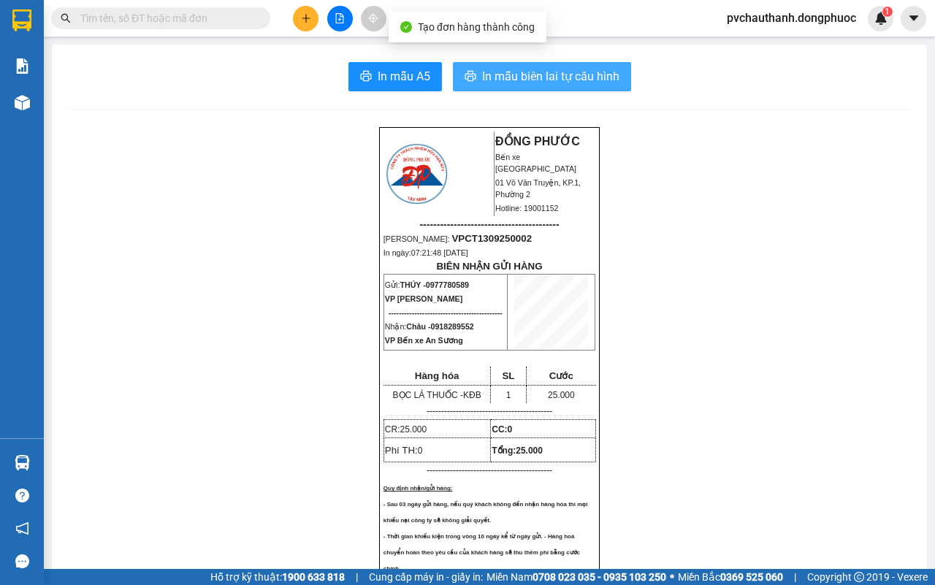
click at [572, 82] on span "In mẫu biên lai tự cấu hình" at bounding box center [550, 76] width 137 height 18
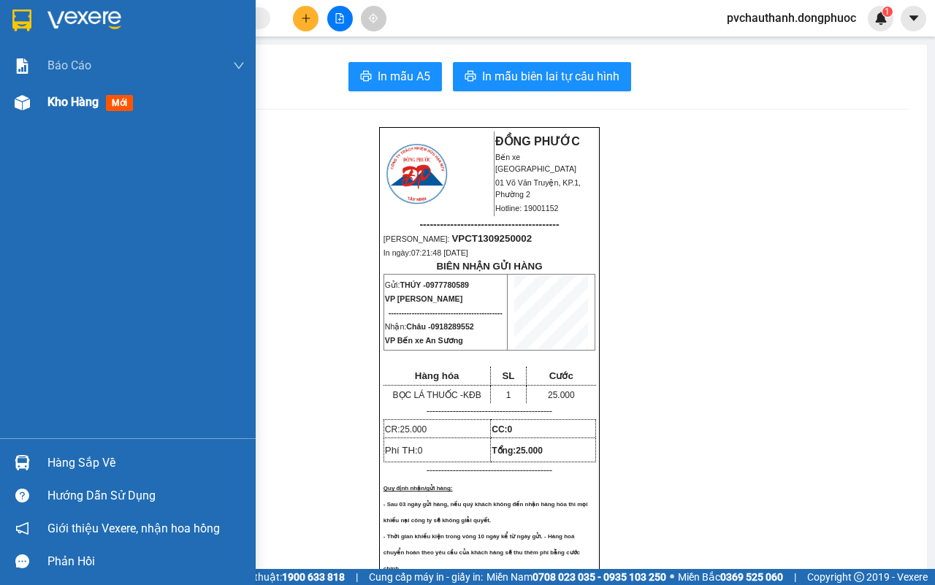
click at [84, 102] on span "Kho hàng" at bounding box center [73, 102] width 51 height 14
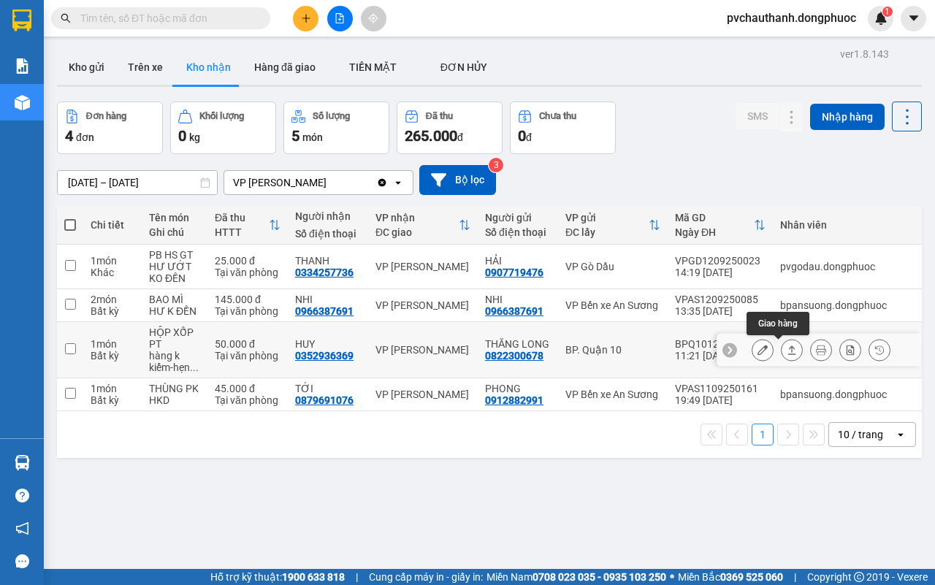
click at [787, 352] on icon at bounding box center [792, 350] width 10 height 10
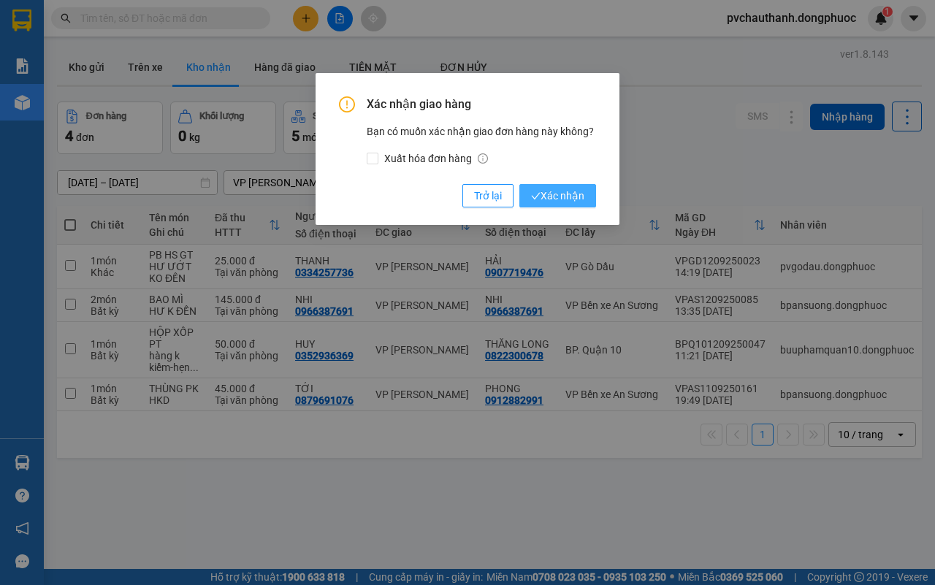
click at [555, 190] on span "Xác nhận" at bounding box center [557, 196] width 53 height 16
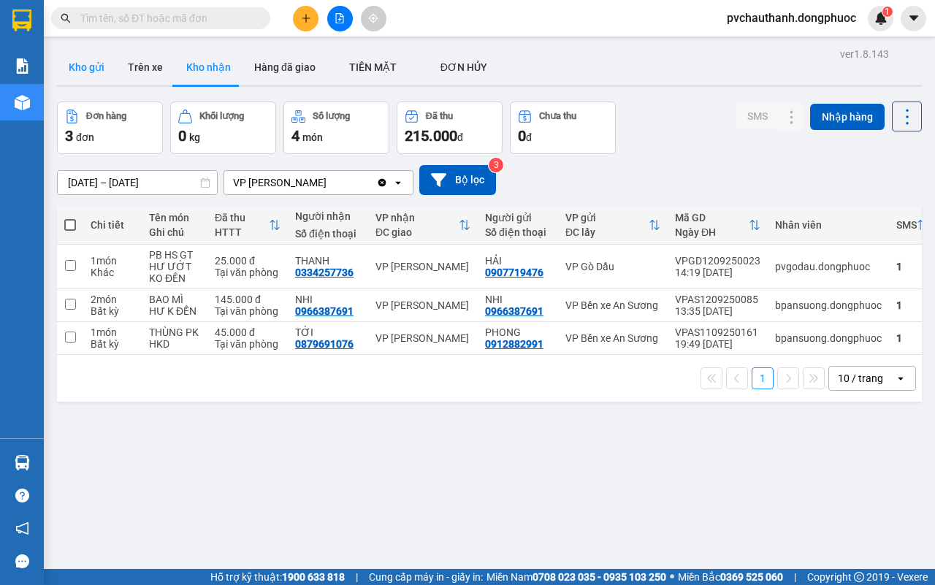
click at [88, 58] on button "Kho gửi" at bounding box center [86, 67] width 59 height 35
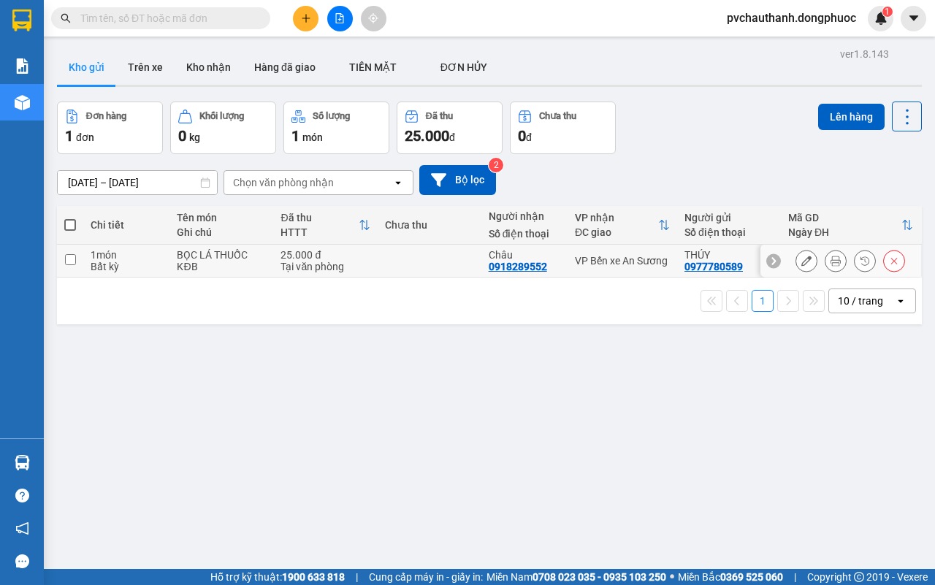
click at [273, 254] on td "25.000 đ Tại văn phòng" at bounding box center [325, 261] width 104 height 33
checkbox input "true"
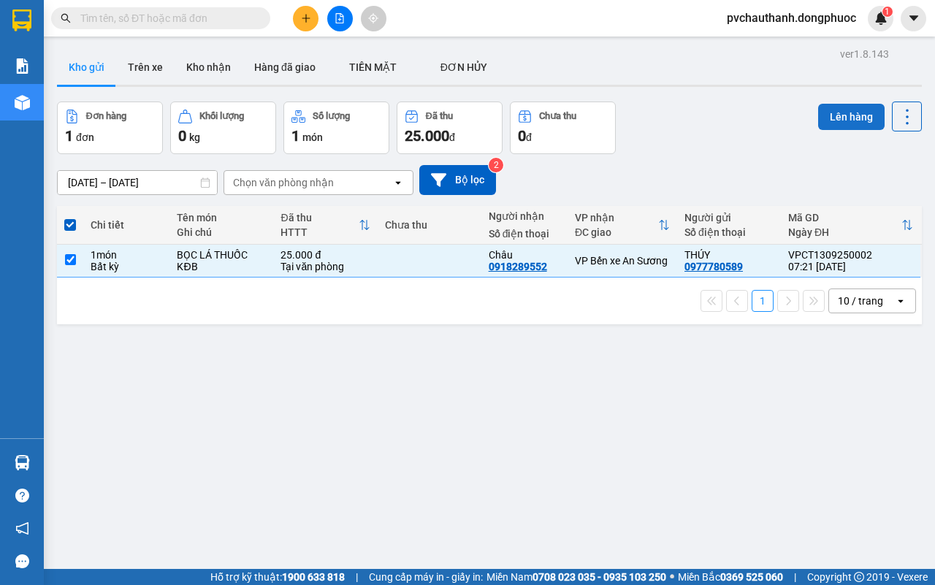
click at [830, 121] on button "Lên hàng" at bounding box center [852, 117] width 67 height 26
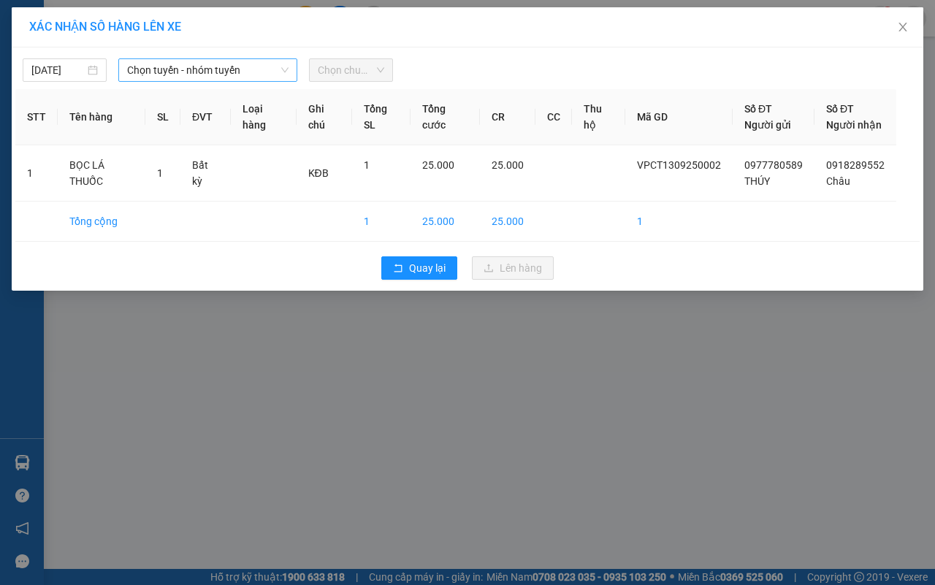
click at [220, 67] on span "Chọn tuyến - nhóm tuyến" at bounding box center [208, 70] width 162 height 22
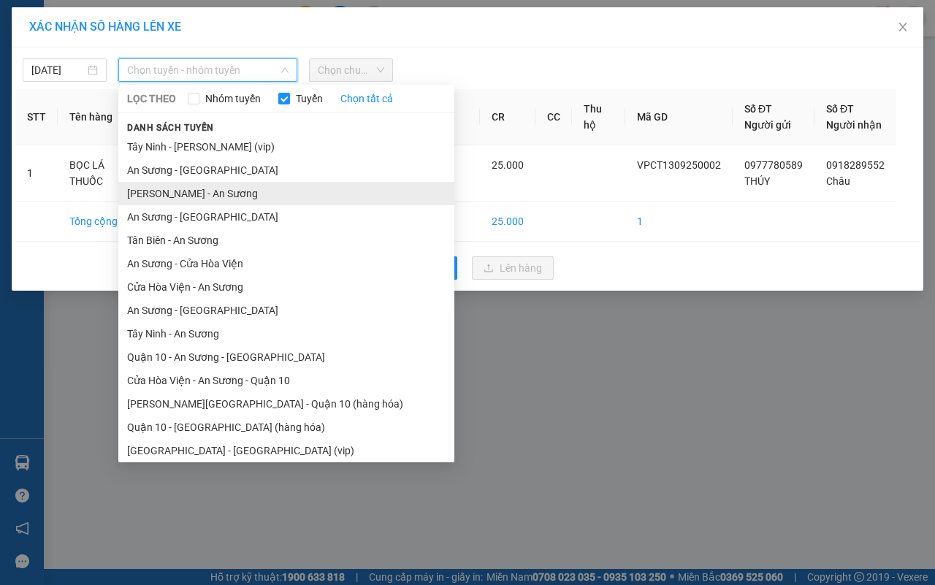
click at [169, 184] on li "[PERSON_NAME] - An Sương" at bounding box center [286, 193] width 336 height 23
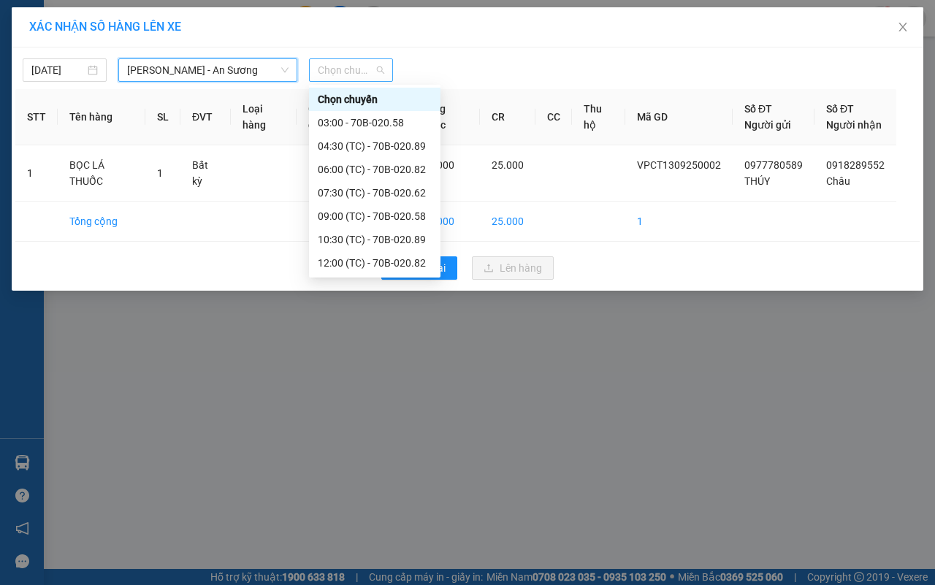
click at [338, 73] on span "Chọn chuyến" at bounding box center [351, 70] width 67 height 22
click at [414, 192] on div "07:30 (TC) - 70B-020.62" at bounding box center [375, 193] width 114 height 16
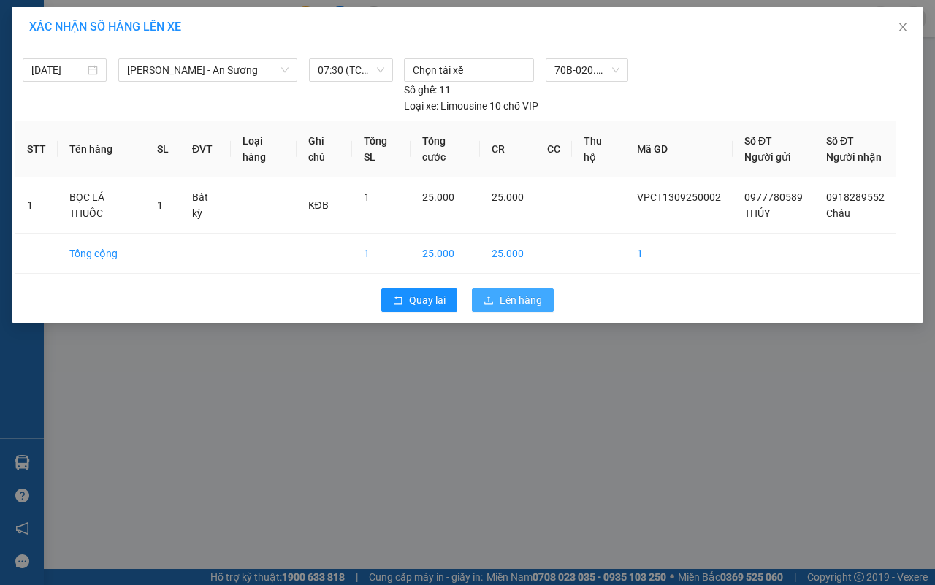
click at [524, 300] on span "Lên hàng" at bounding box center [521, 300] width 42 height 16
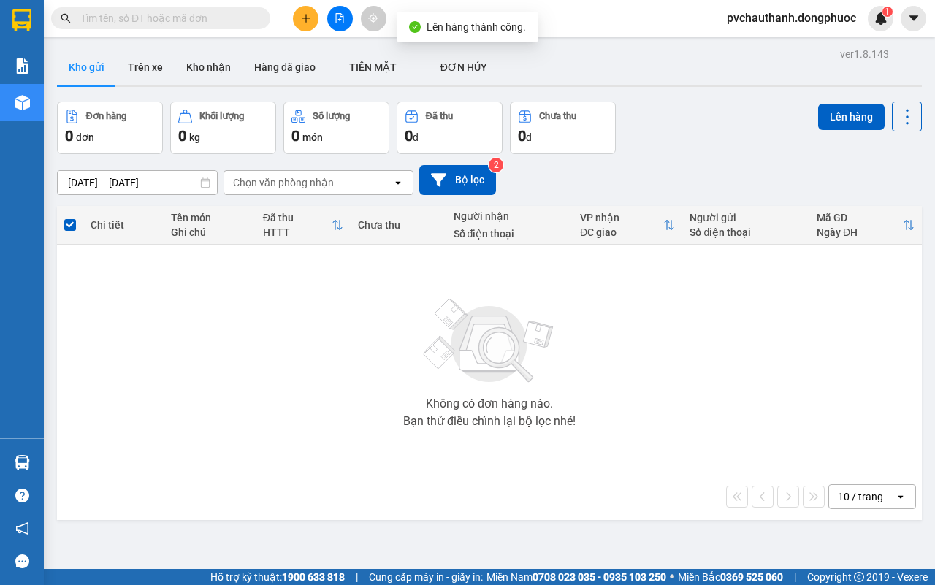
click at [167, 11] on input "text" at bounding box center [166, 18] width 172 height 16
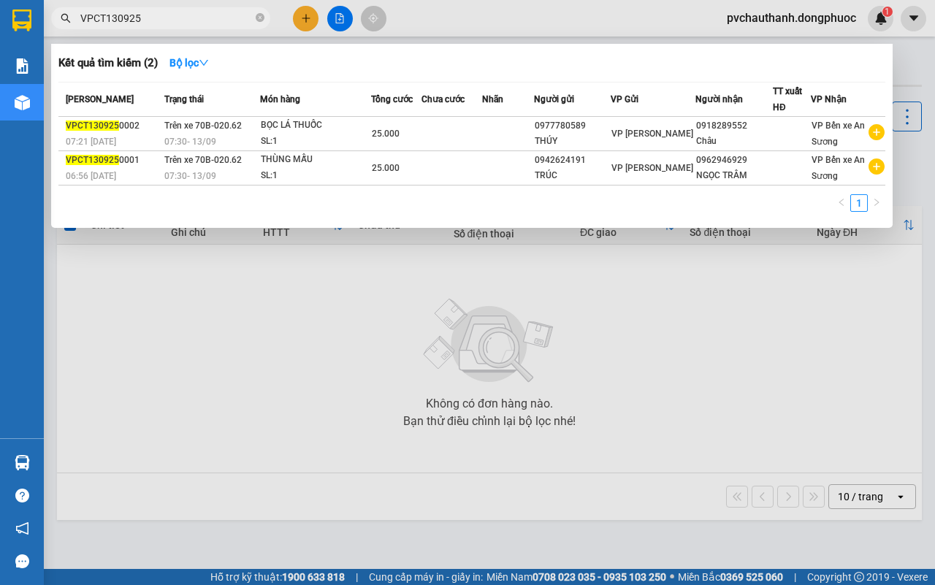
type input "VPCT130925"
click at [304, 338] on div at bounding box center [467, 292] width 935 height 585
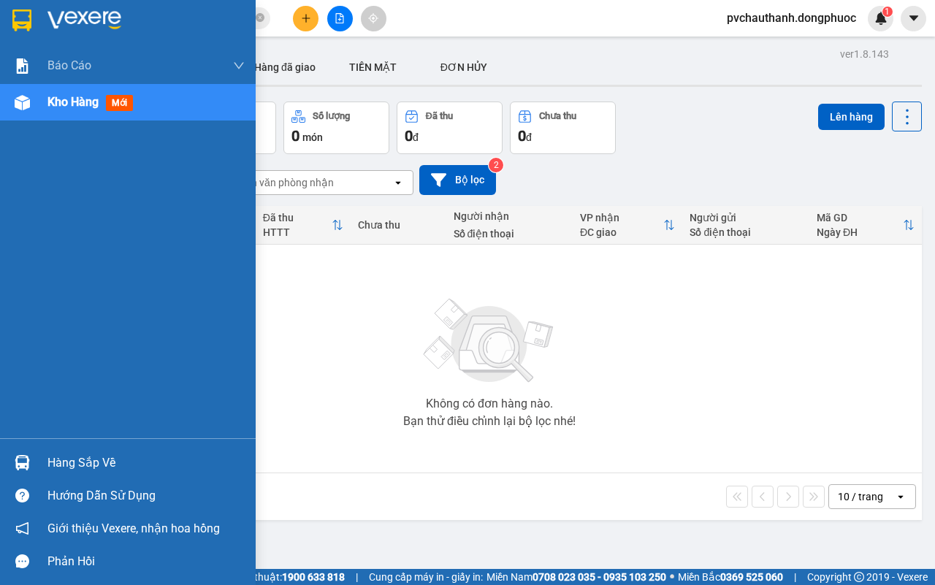
click at [84, 451] on div "Hàng sắp về" at bounding box center [128, 463] width 256 height 33
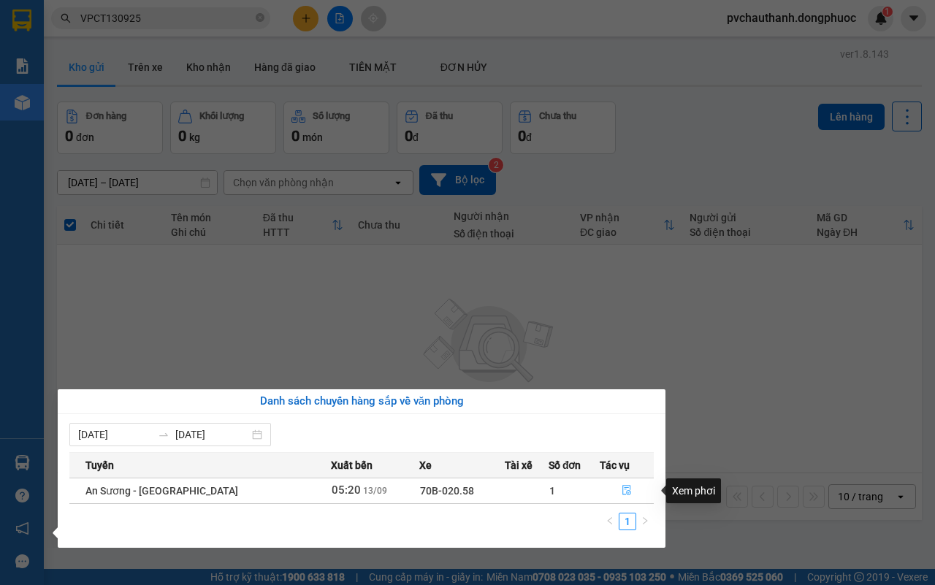
click at [615, 482] on button "button" at bounding box center [627, 490] width 53 height 23
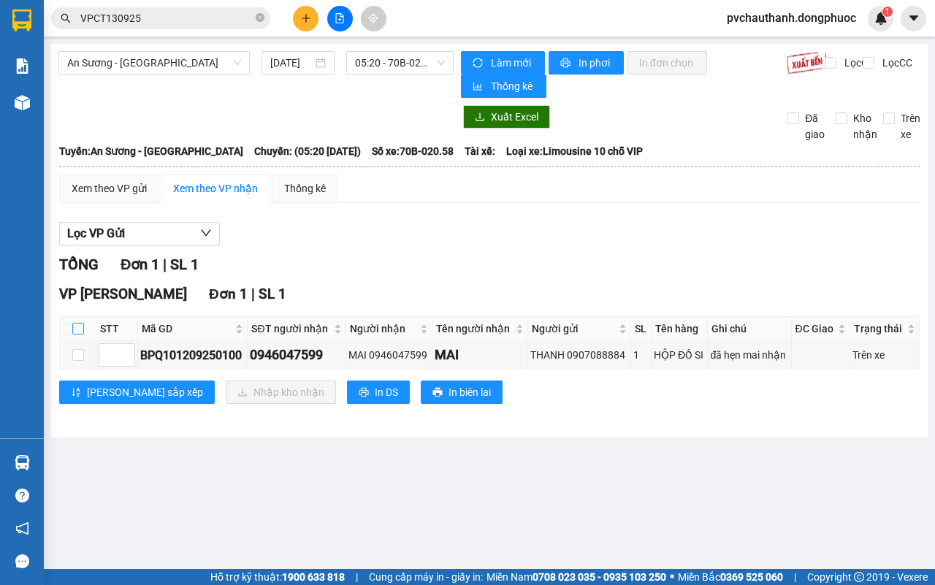
click at [72, 327] on input "checkbox" at bounding box center [78, 329] width 12 height 12
checkbox input "true"
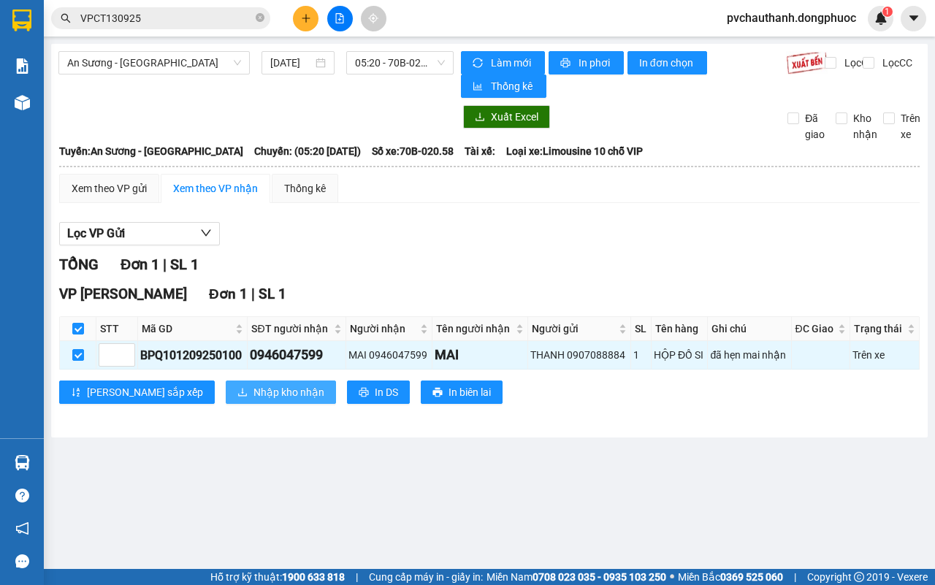
click at [254, 396] on span "Nhập kho nhận" at bounding box center [289, 392] width 71 height 16
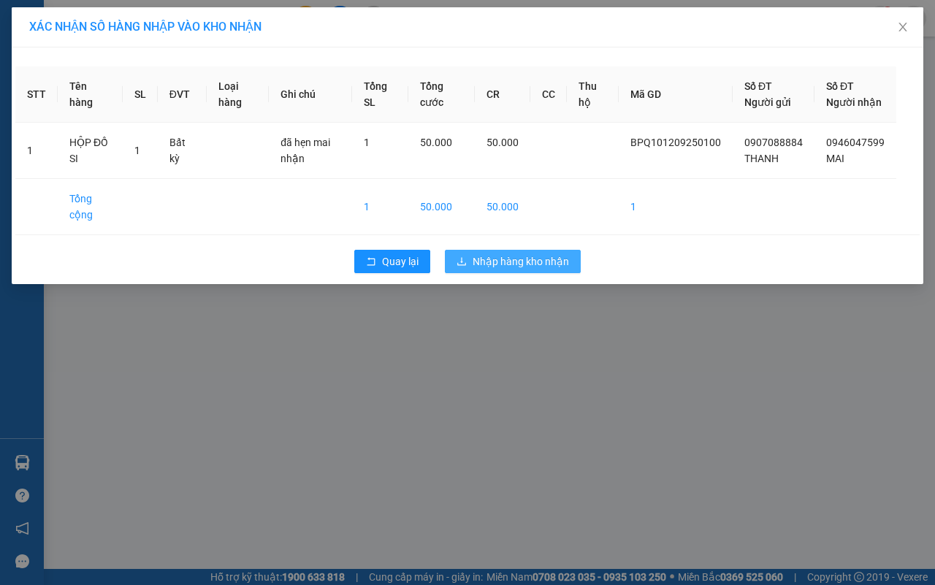
click at [502, 270] on span "Nhập hàng kho nhận" at bounding box center [521, 262] width 96 height 16
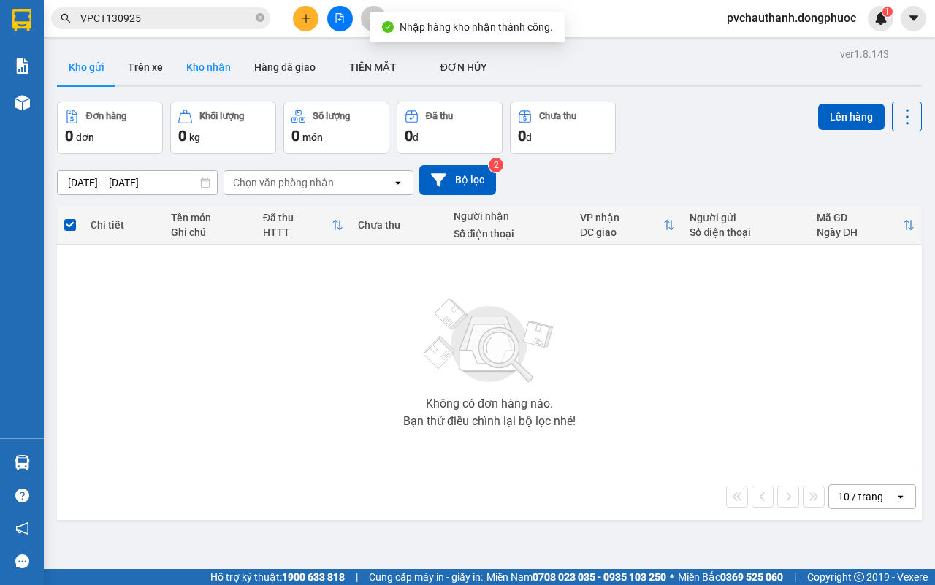
click at [194, 67] on button "Kho nhận" at bounding box center [209, 67] width 68 height 35
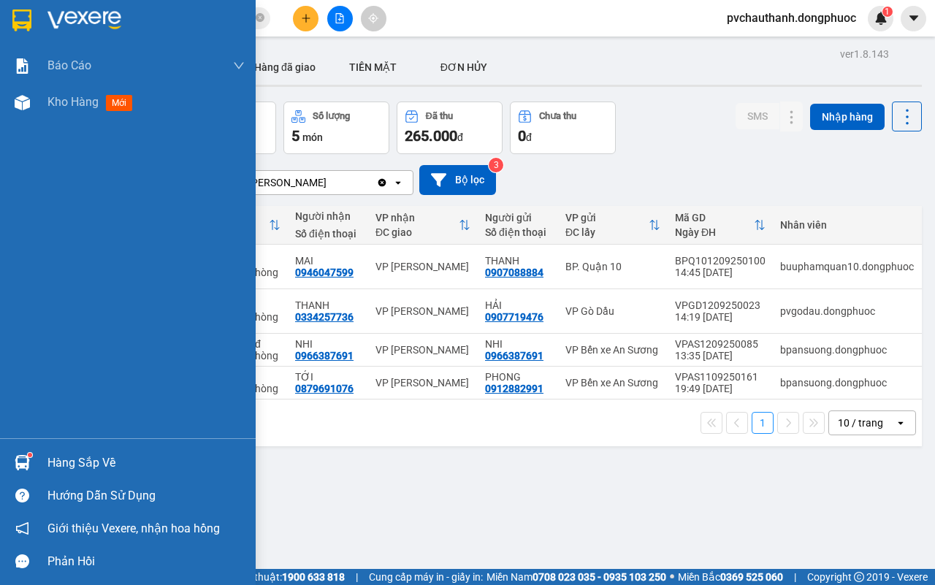
click at [66, 455] on div "Hàng sắp về" at bounding box center [146, 463] width 197 height 22
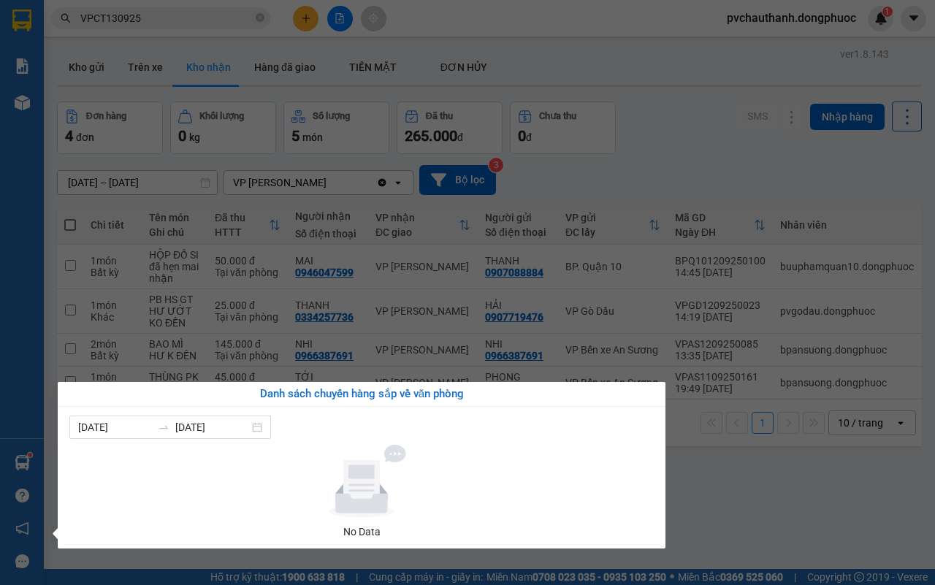
click at [5, 362] on div "Báo cáo Mẫu 1: Báo cáo dòng tiền Mẫu 2: Doanh số tạo đơn theo Văn phòng, nhân v…" at bounding box center [22, 292] width 44 height 585
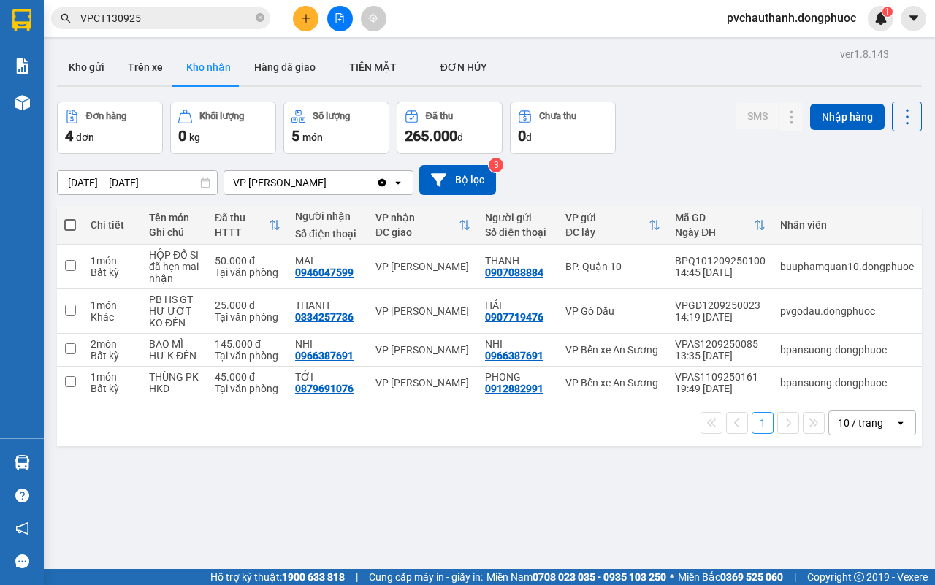
click at [717, 553] on div "ver 1.8.143 Kho gửi Trên xe Kho nhận Hàng đã giao TIỀN MẶT ĐƠN HỦY Đơn hàng 4…" at bounding box center [489, 336] width 877 height 585
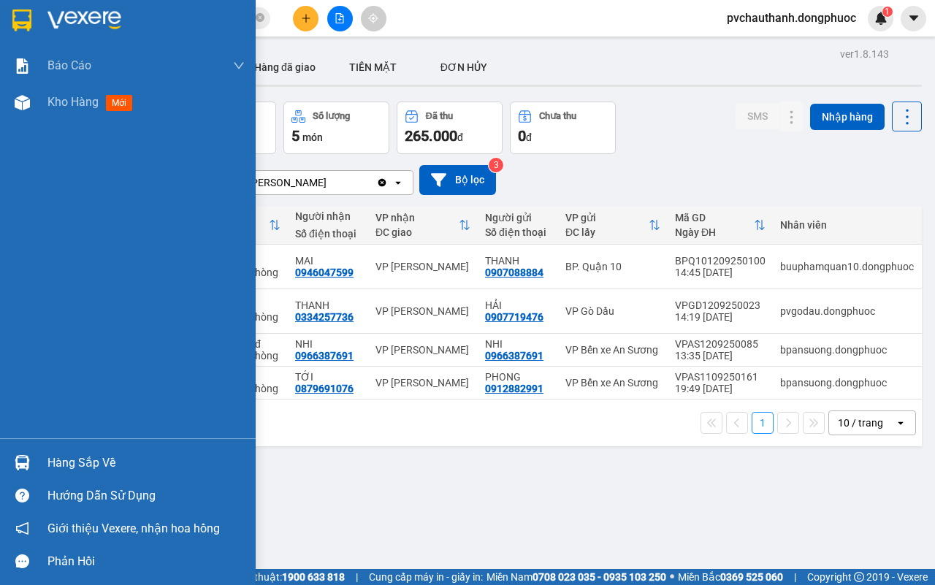
click at [52, 463] on div "Hàng sắp về" at bounding box center [146, 463] width 197 height 22
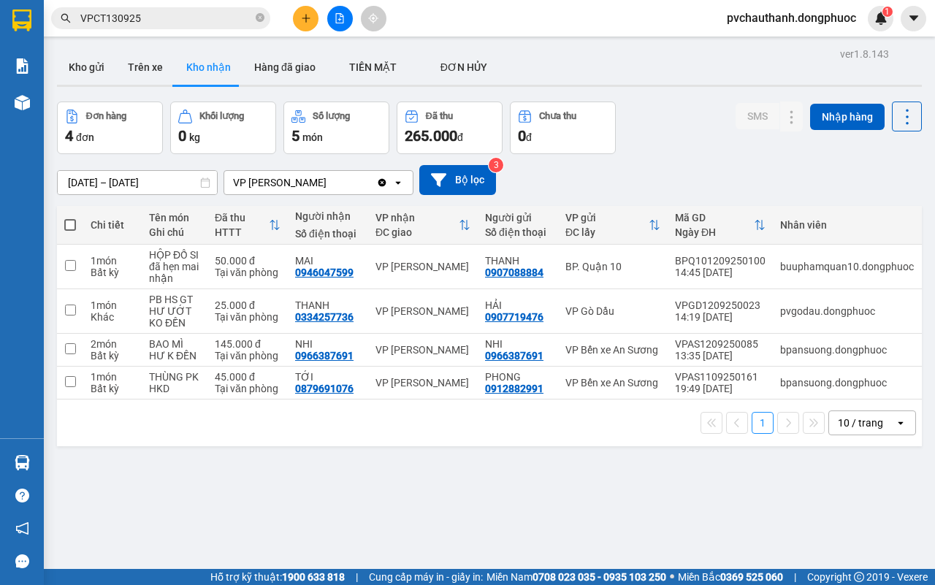
click at [762, 501] on section "Kết quả tìm kiếm ( 2 ) Bộ lọc Mã ĐH Trạng thái Món hàng Tổng cước Chưa cước Nhã…" at bounding box center [467, 292] width 935 height 585
